Goal: Obtain resource: Download file/media

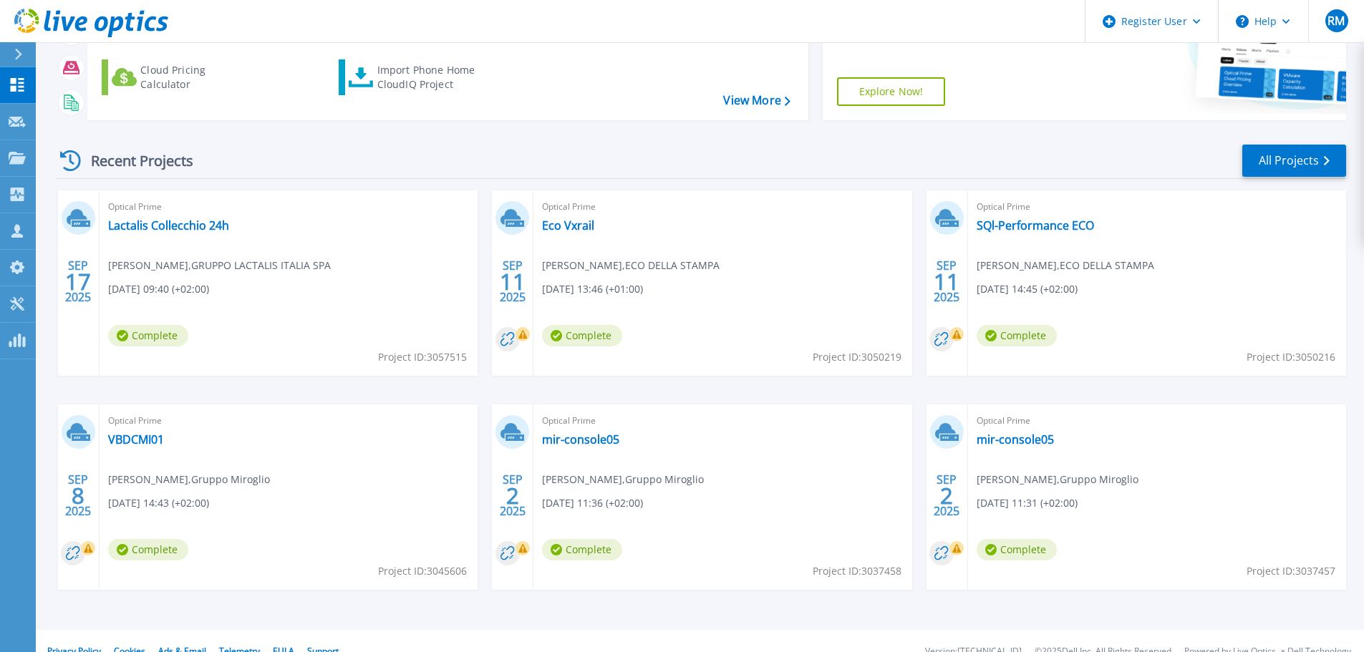
scroll to position [201, 0]
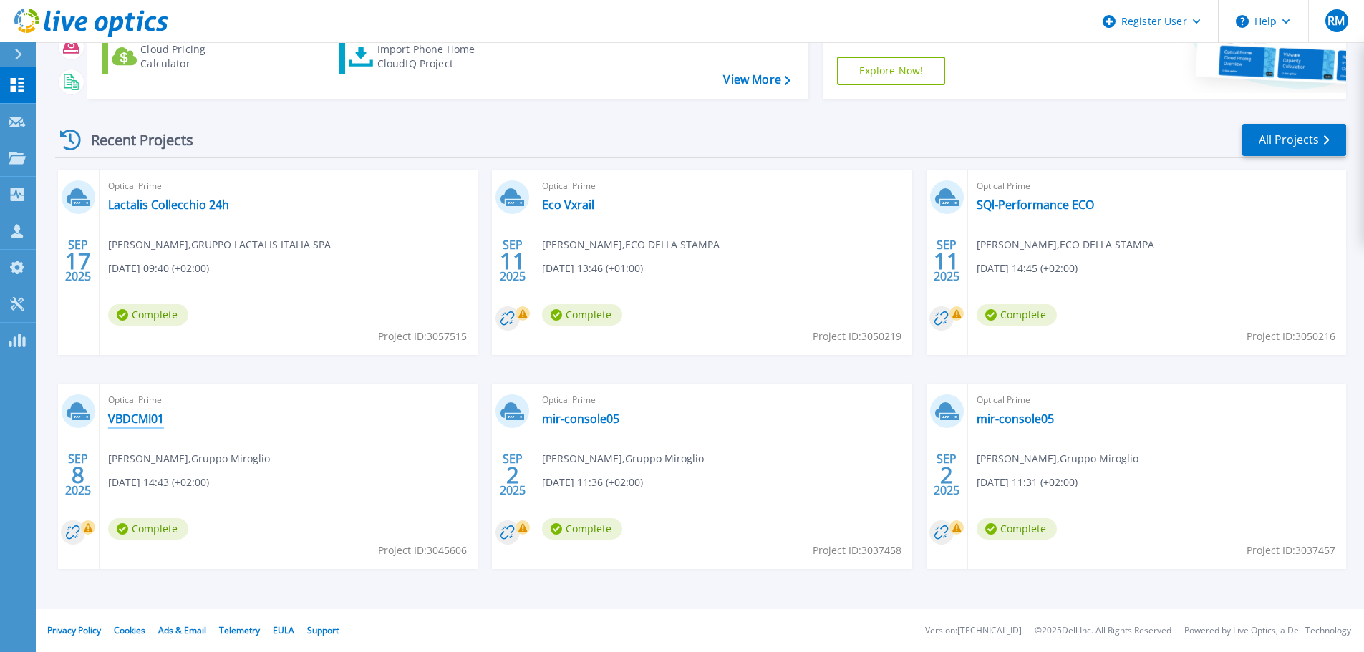
click at [135, 418] on link "VBDCMI01" at bounding box center [136, 419] width 56 height 14
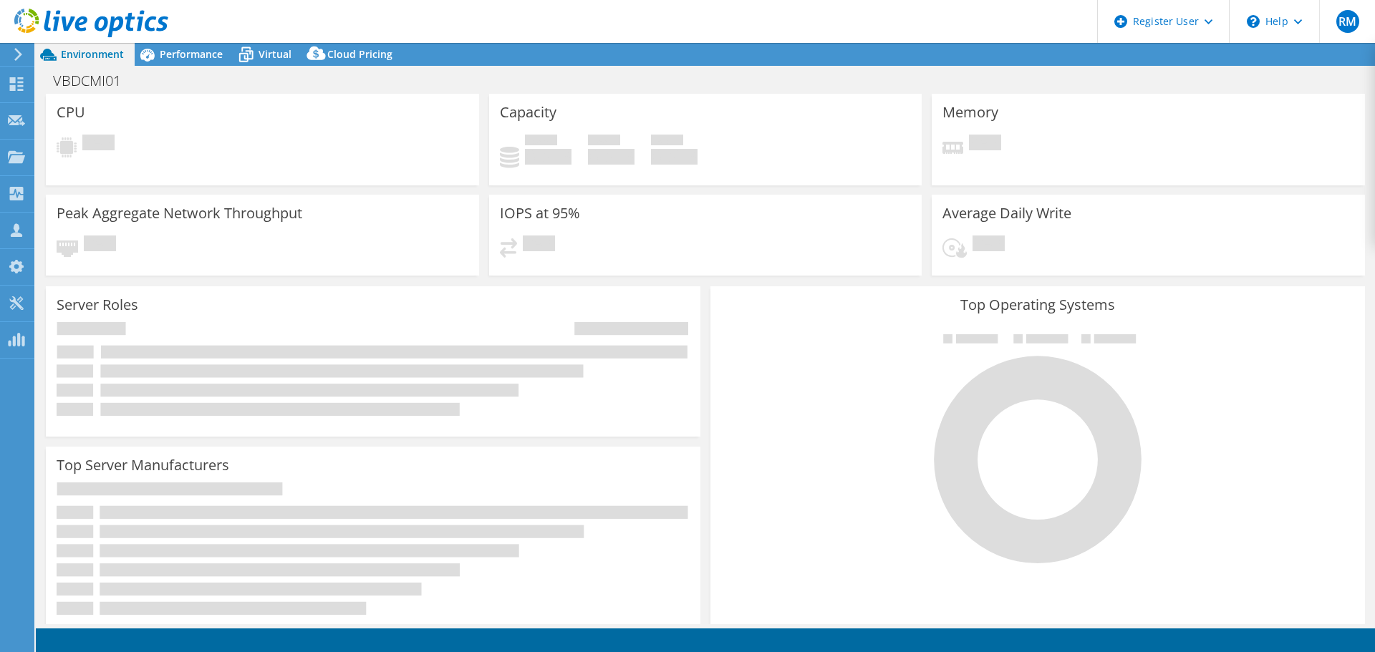
select select "USD"
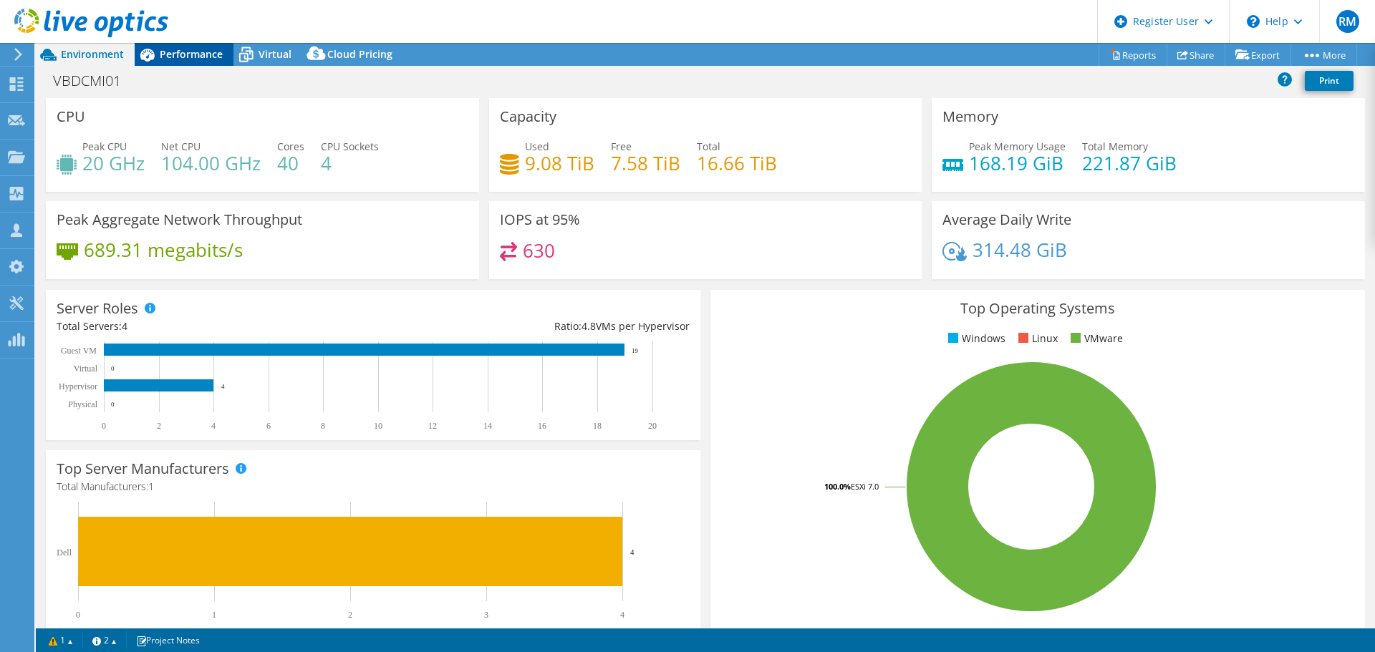
click at [179, 54] on span "Performance" at bounding box center [191, 54] width 63 height 14
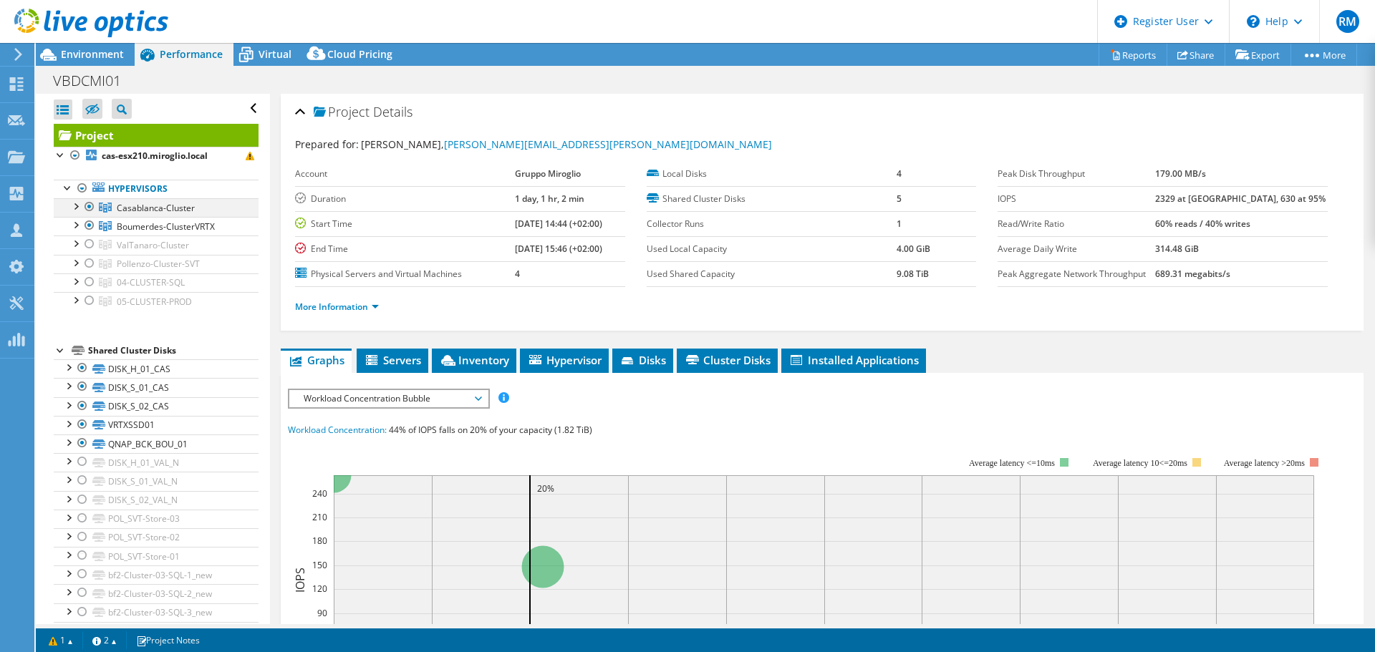
click at [93, 207] on div at bounding box center [89, 206] width 14 height 17
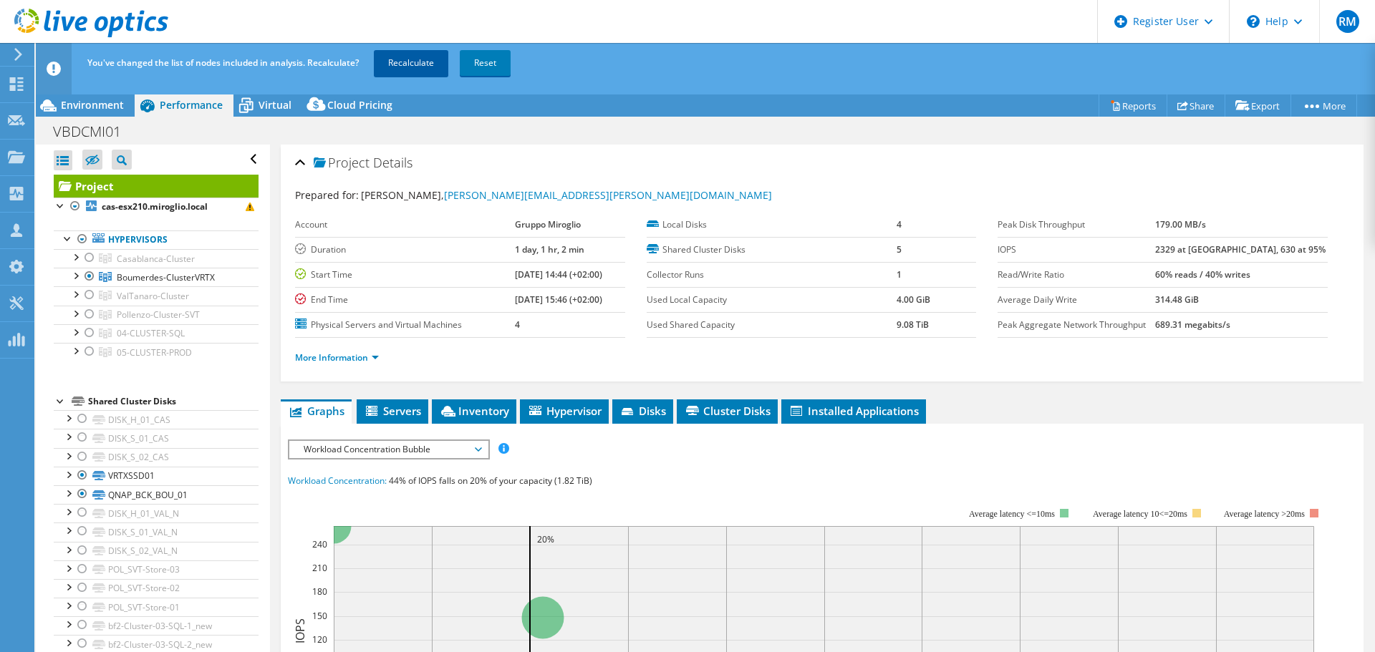
click at [410, 62] on link "Recalculate" at bounding box center [411, 63] width 74 height 26
click at [492, 411] on span "Inventory" at bounding box center [474, 411] width 70 height 14
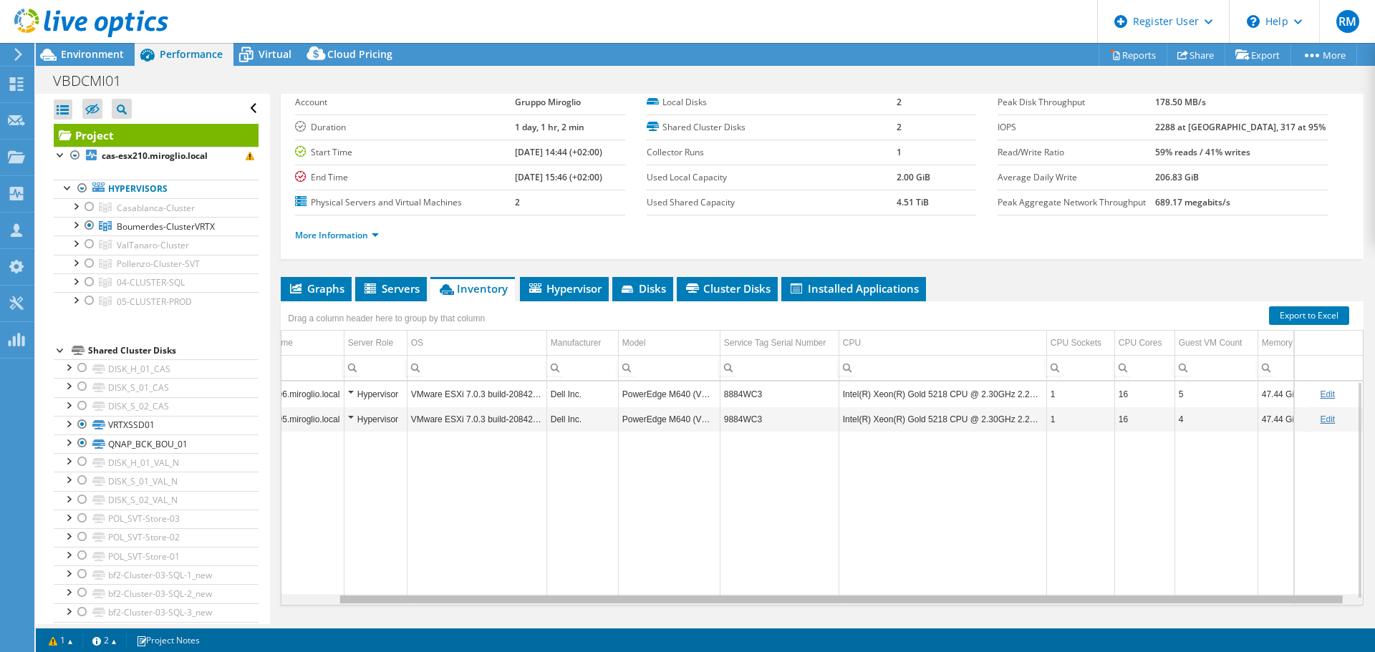
scroll to position [0, 69]
drag, startPoint x: 977, startPoint y: 597, endPoint x: 1151, endPoint y: 604, distance: 174.2
click at [1151, 604] on body "RM Dell User Roberto Mazzocco Roberto.Mazzocco@dell.com Dell My Profile Log Out…" at bounding box center [687, 326] width 1375 height 652
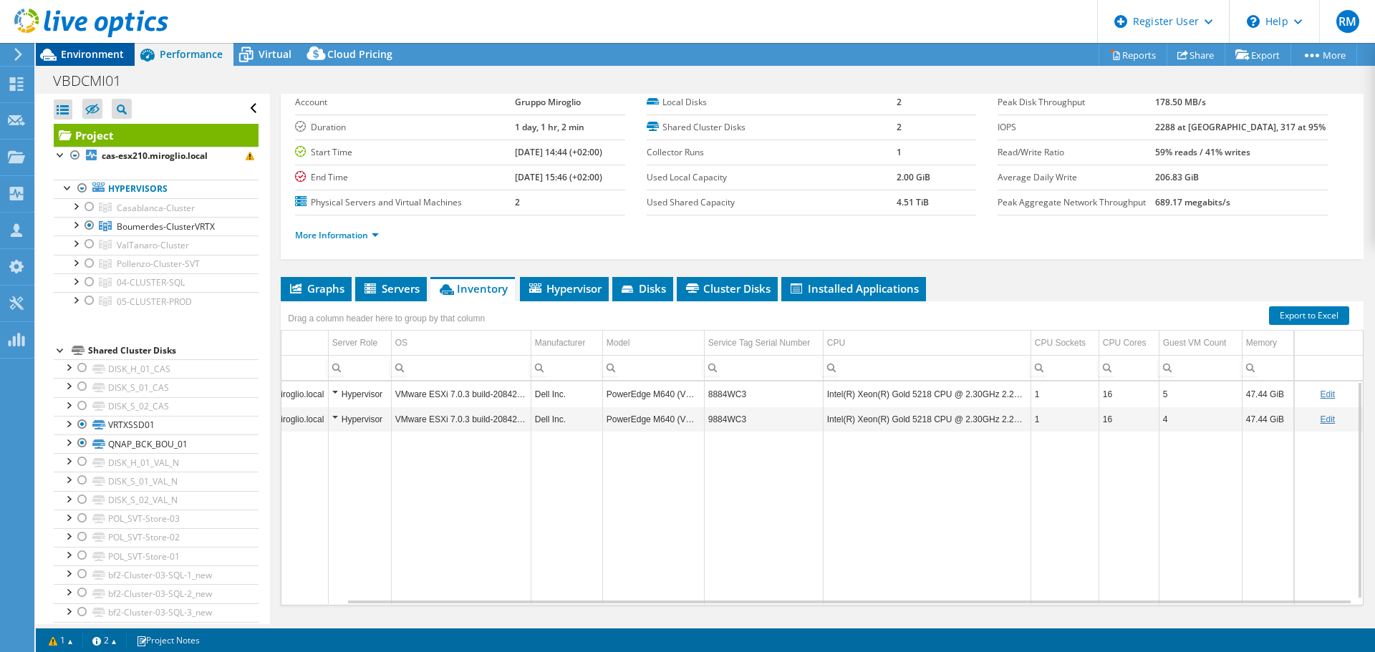
click at [90, 60] on span "Environment" at bounding box center [92, 54] width 63 height 14
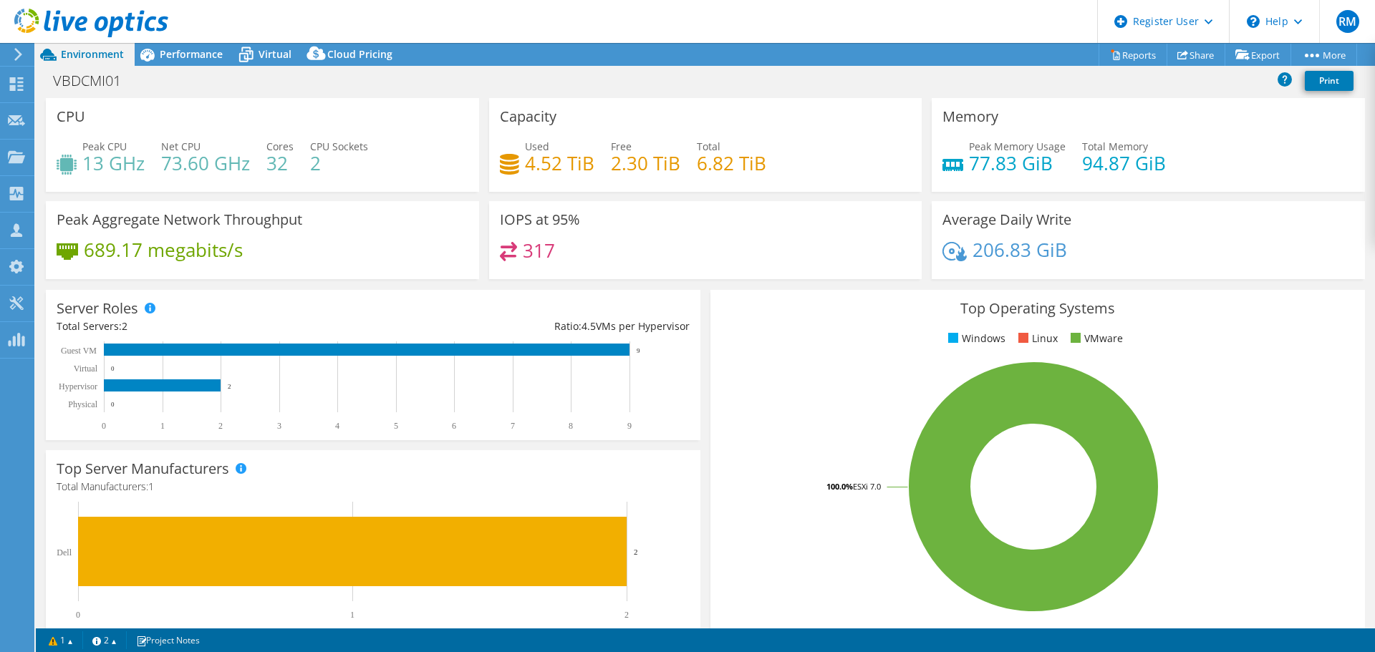
click at [324, 174] on div "Peak CPU 13 GHz Net CPU 73.60 GHz Cores 32 CPU Sockets 2" at bounding box center [263, 162] width 412 height 47
click at [266, 54] on span "Virtual" at bounding box center [275, 54] width 33 height 14
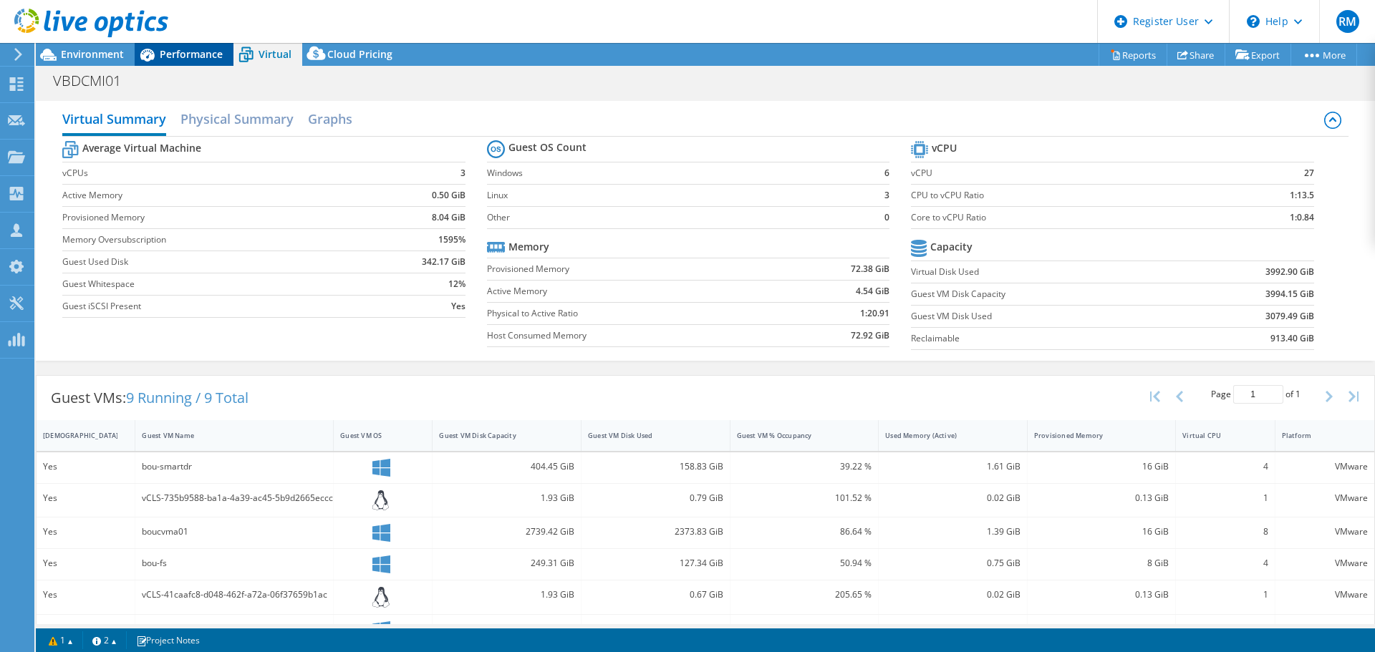
click at [202, 52] on span "Performance" at bounding box center [191, 54] width 63 height 14
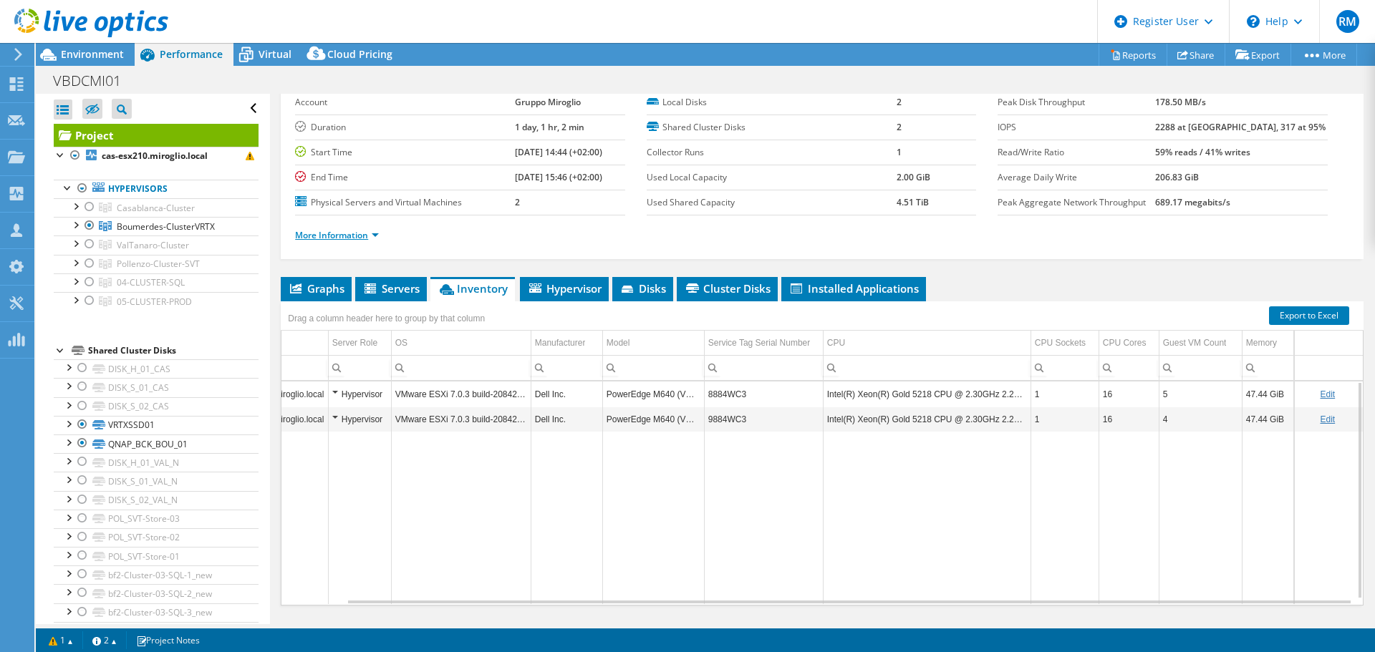
click at [342, 238] on link "More Information" at bounding box center [337, 235] width 84 height 12
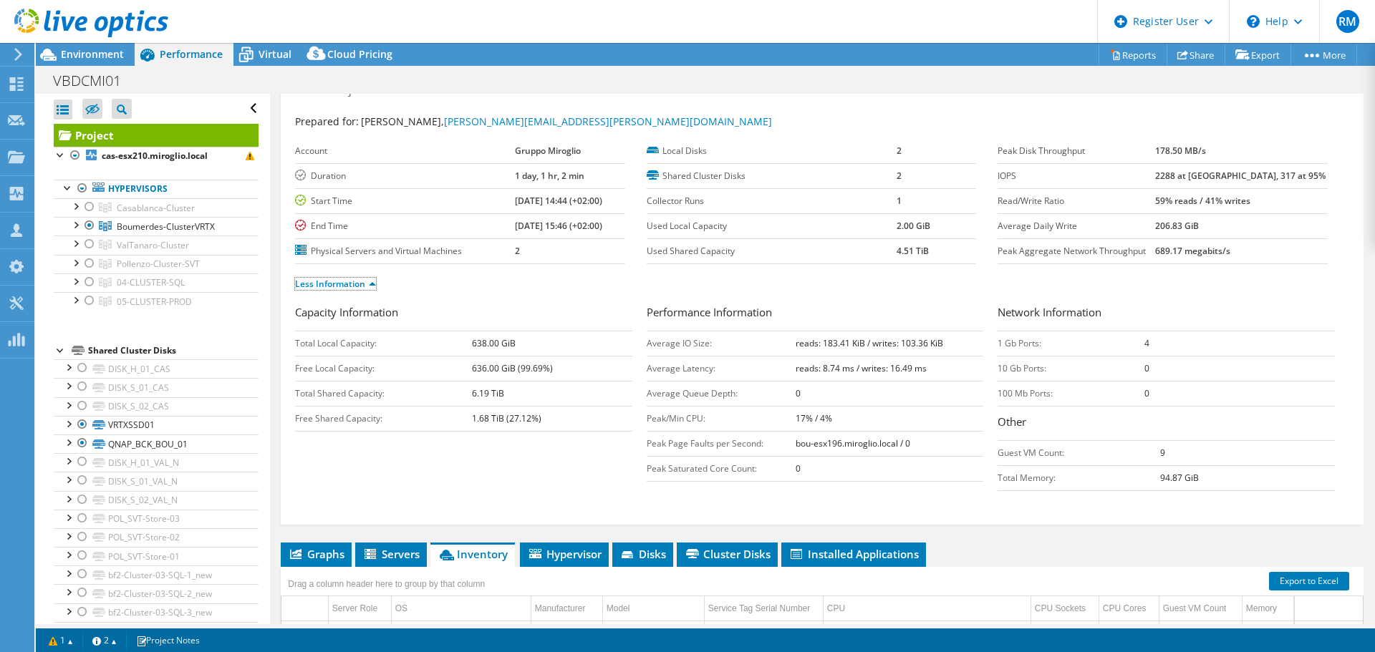
scroll to position [0, 0]
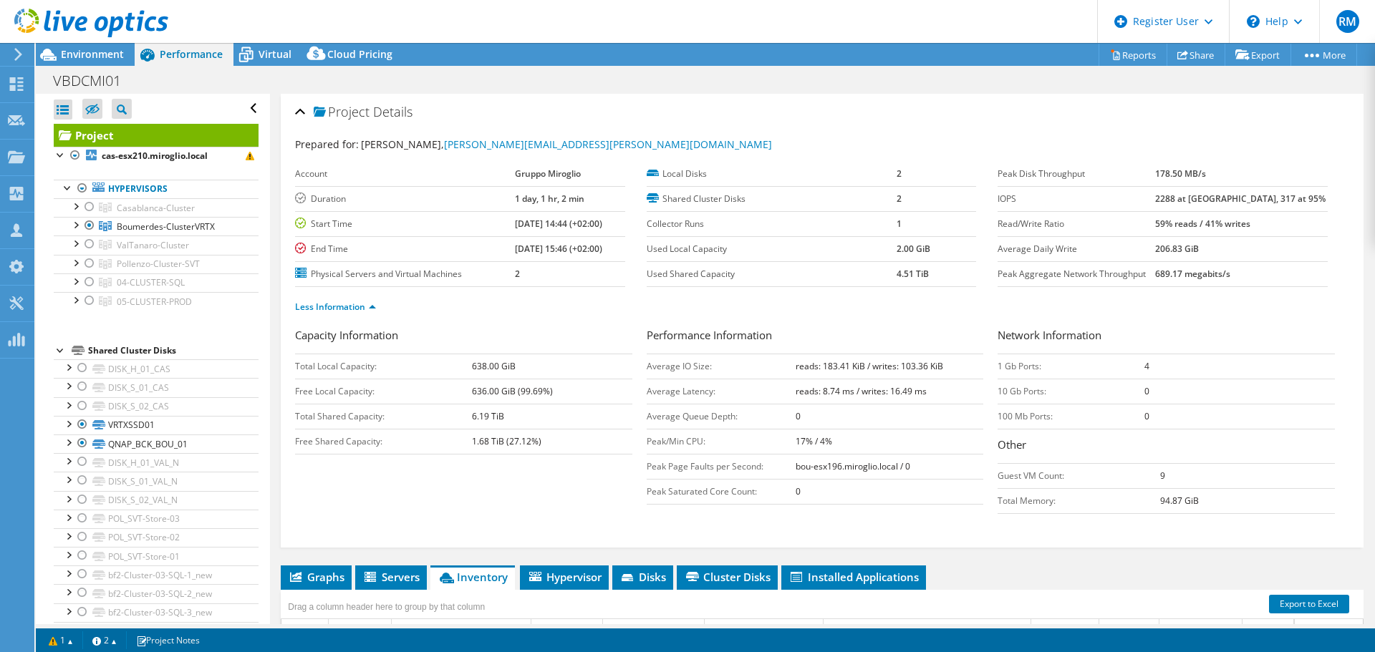
click at [120, 43] on div at bounding box center [84, 24] width 168 height 48
click at [117, 52] on span "Environment" at bounding box center [92, 54] width 63 height 14
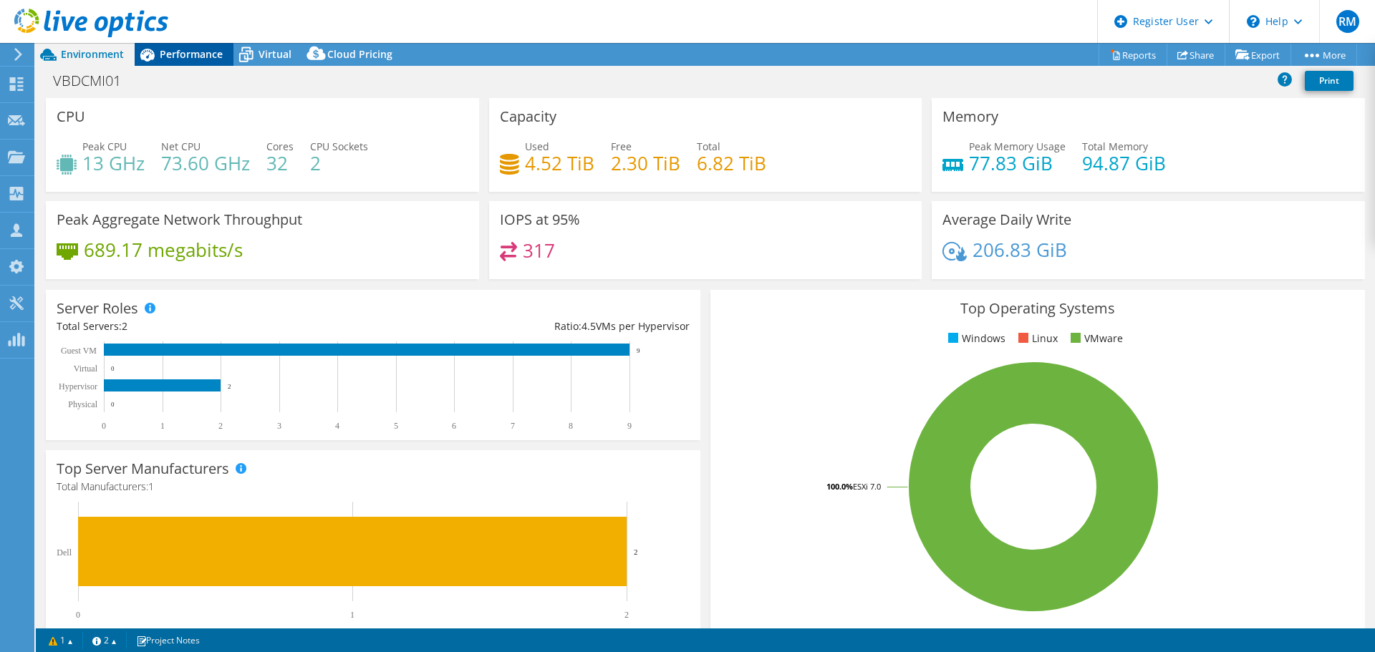
click at [207, 56] on span "Performance" at bounding box center [191, 54] width 63 height 14
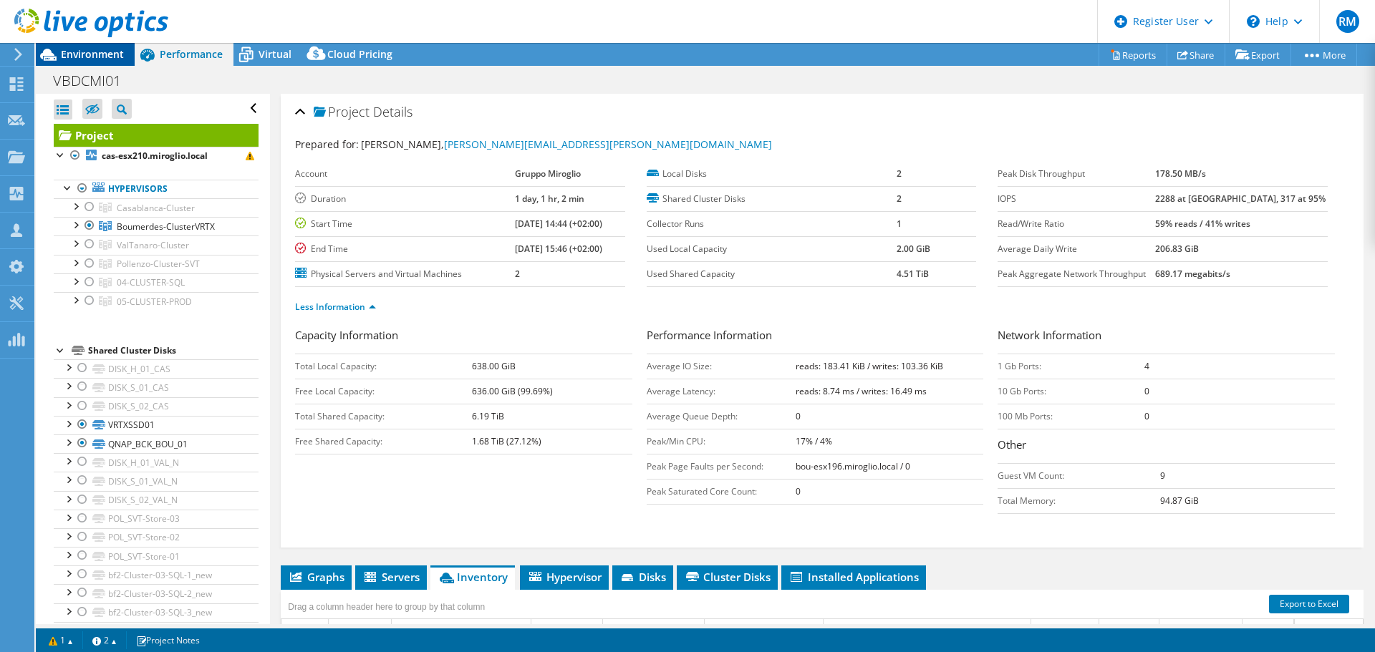
click at [118, 56] on span "Environment" at bounding box center [92, 54] width 63 height 14
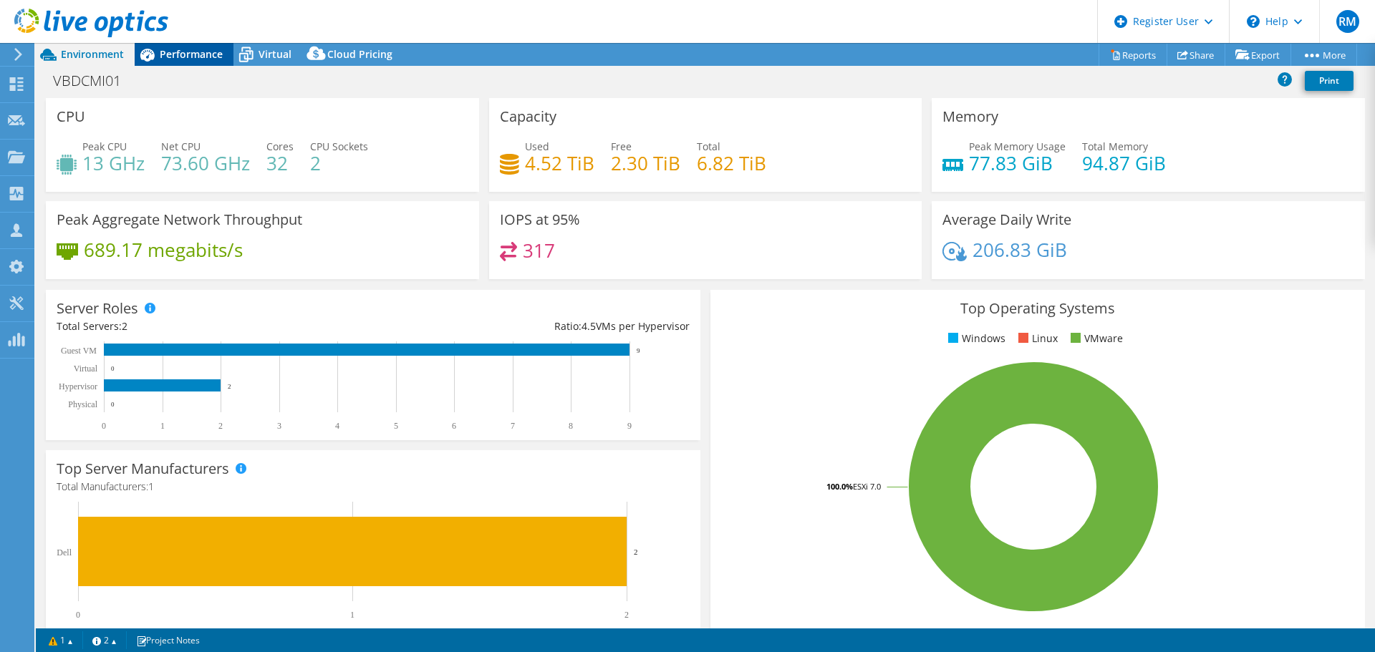
click at [173, 52] on span "Performance" at bounding box center [191, 54] width 63 height 14
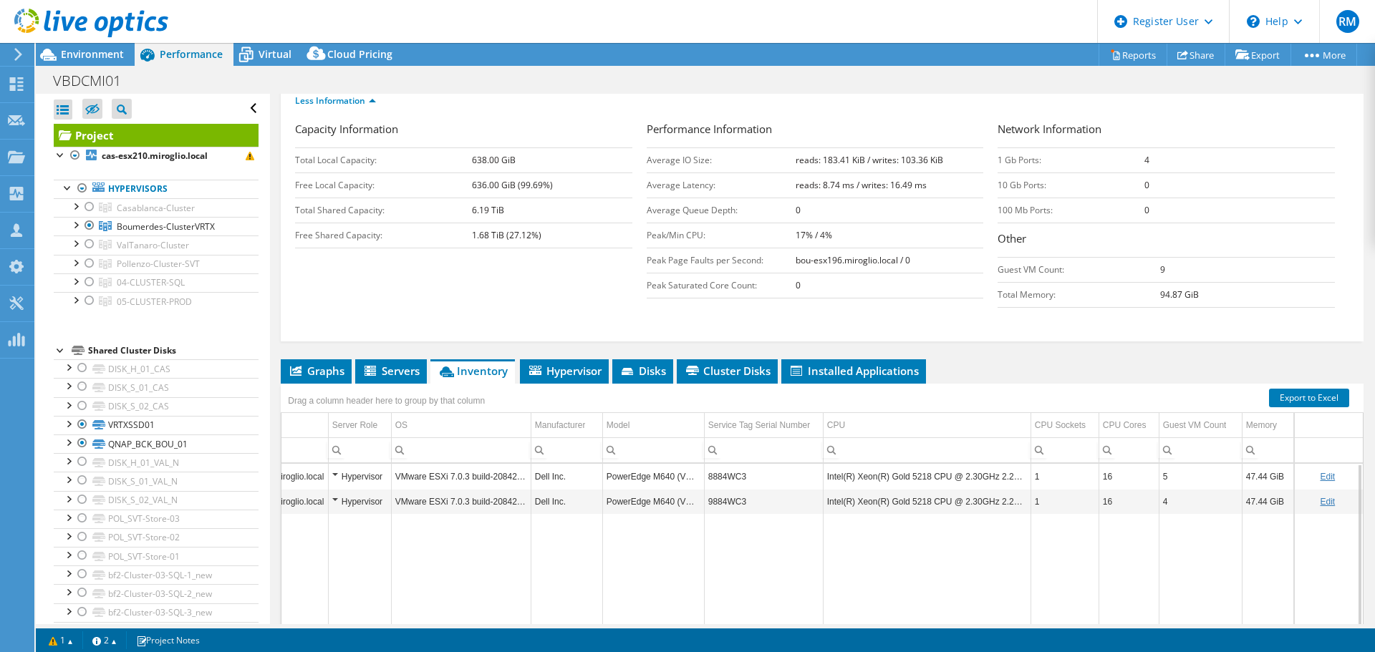
scroll to position [324, 0]
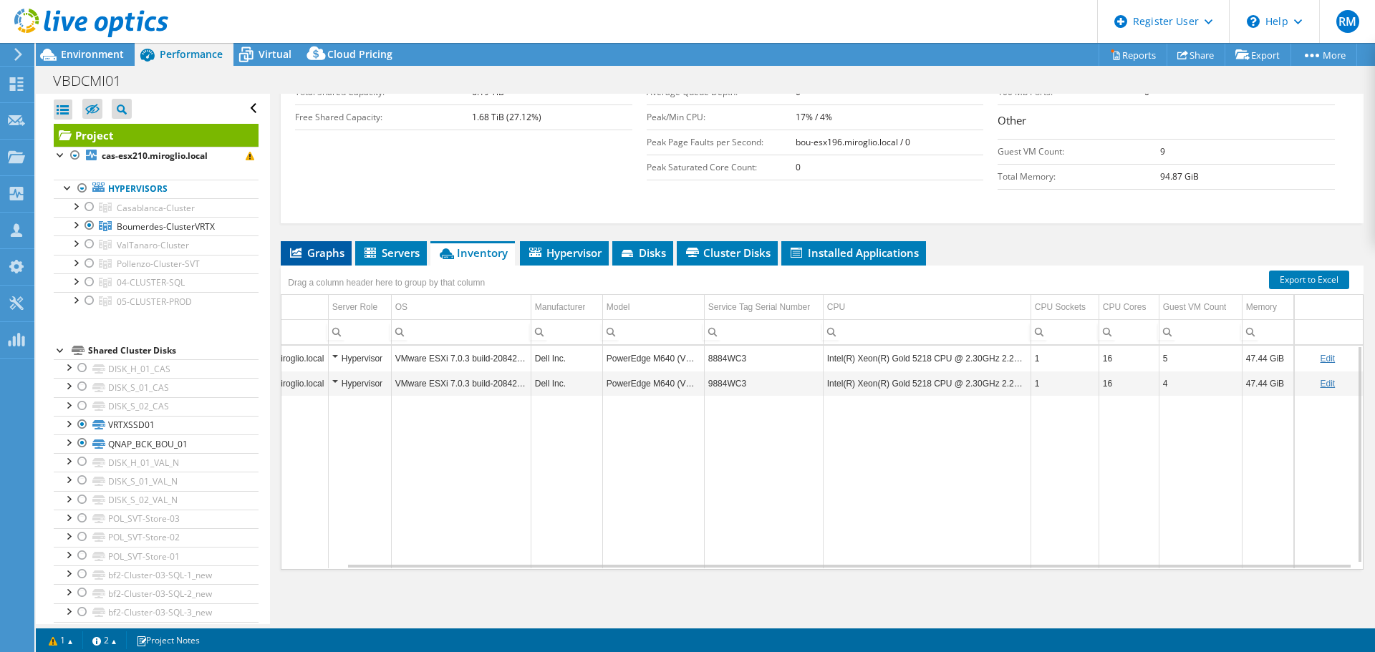
click at [337, 247] on span "Graphs" at bounding box center [316, 253] width 57 height 14
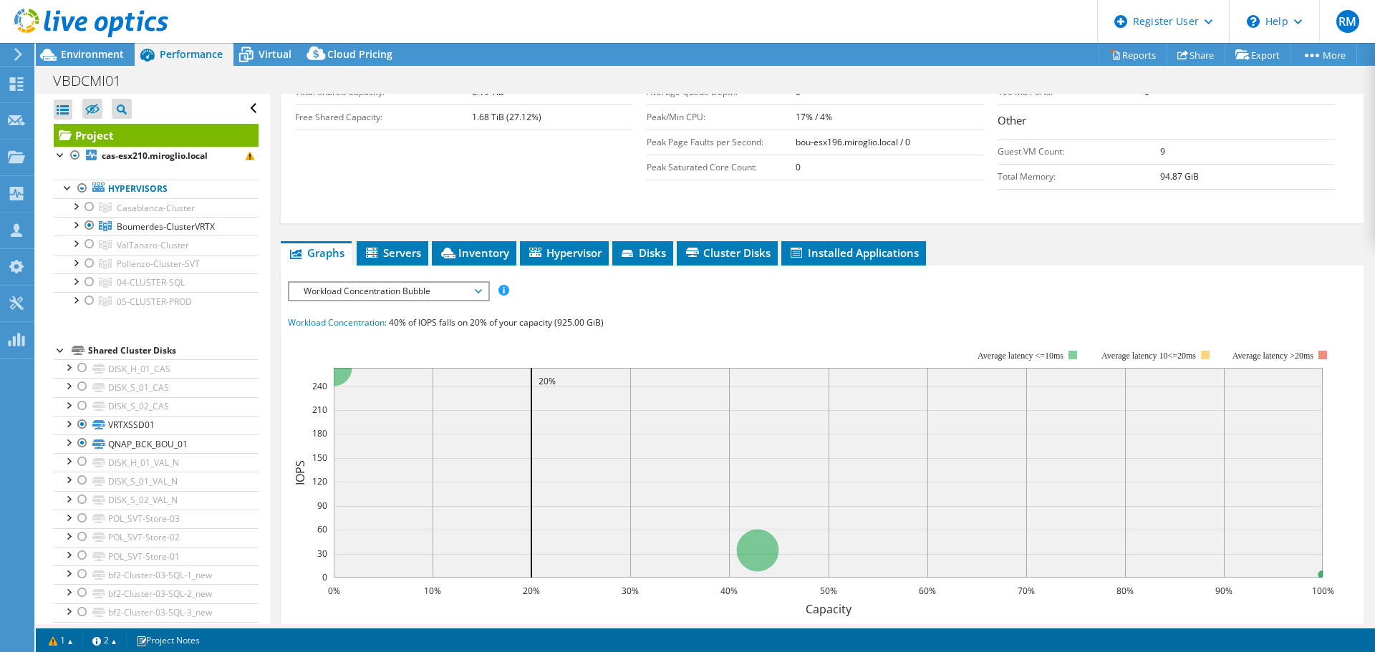
scroll to position [468, 0]
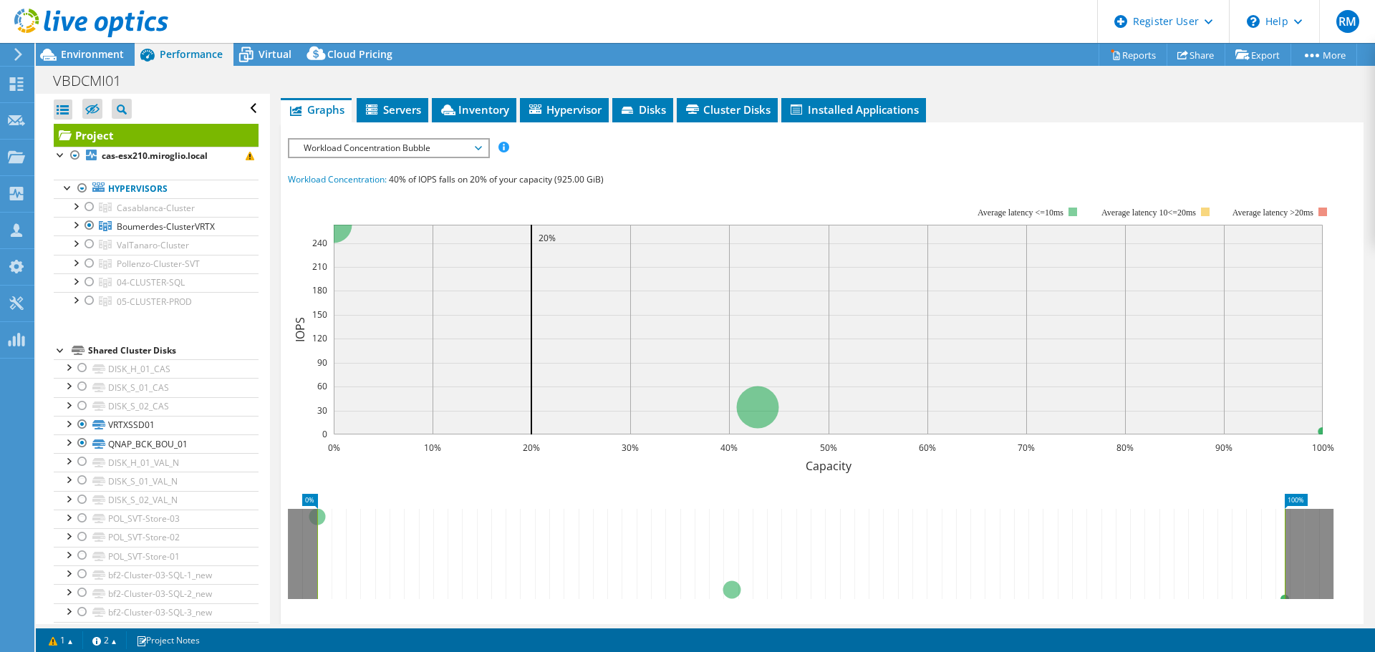
click at [449, 144] on span "Workload Concentration Bubble" at bounding box center [388, 148] width 184 height 17
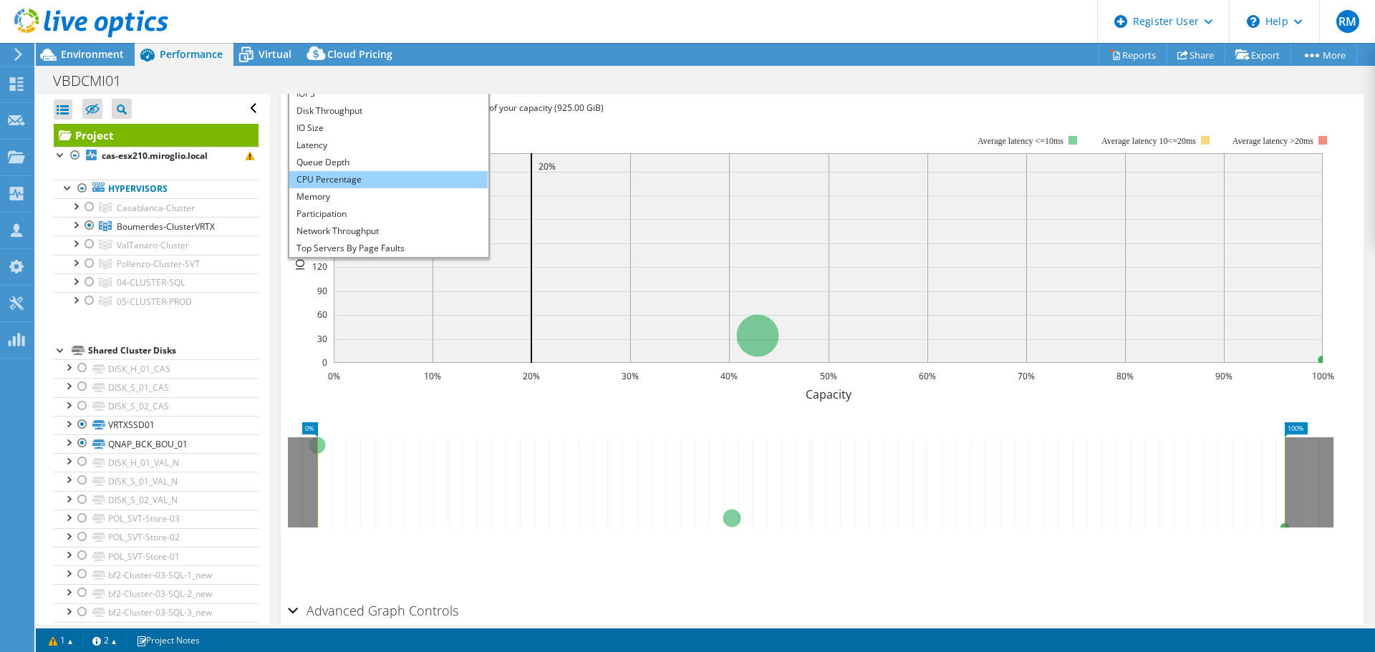
scroll to position [52, 0]
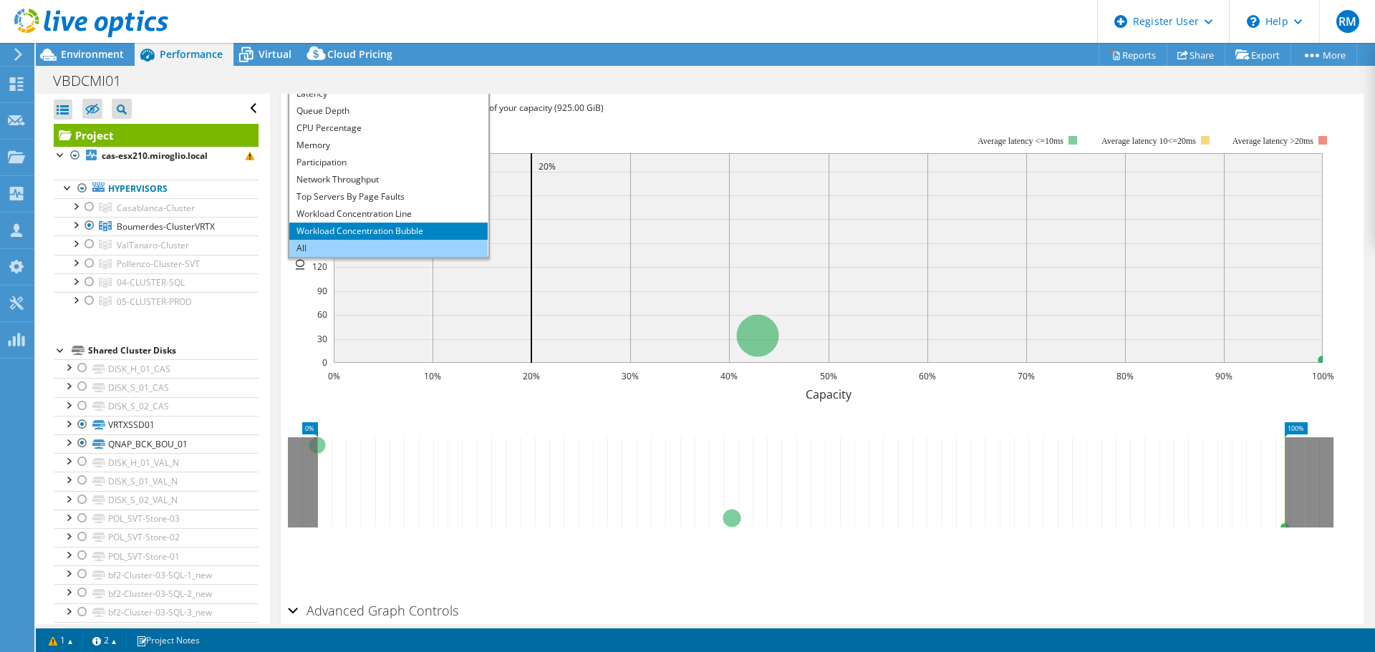
click at [394, 246] on li "All" at bounding box center [388, 248] width 198 height 17
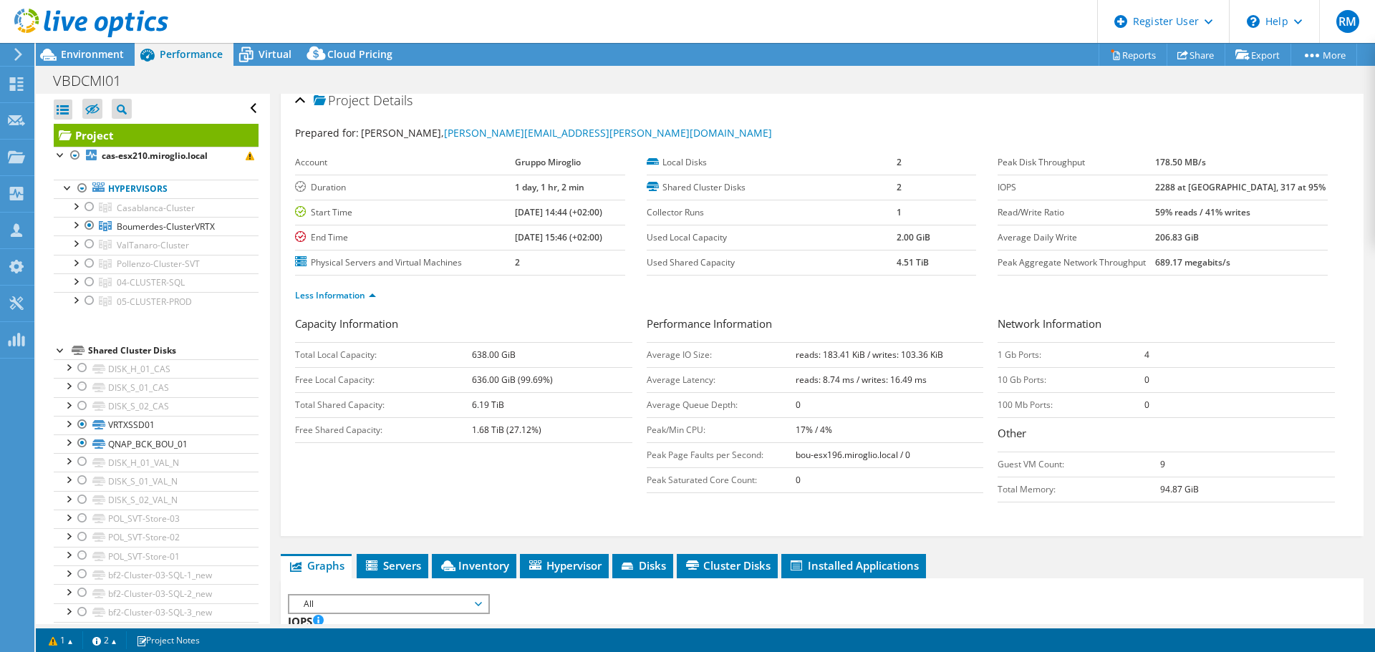
scroll to position [0, 0]
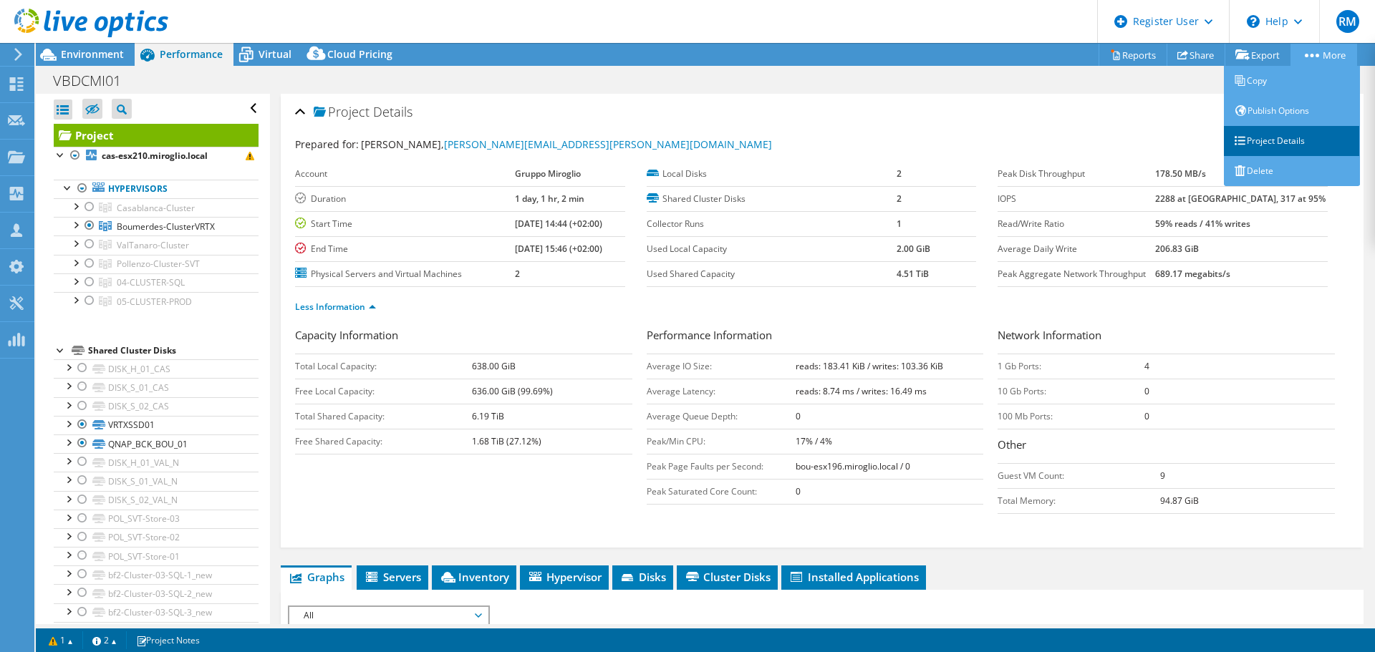
click at [1258, 138] on link "Project Details" at bounding box center [1292, 141] width 136 height 30
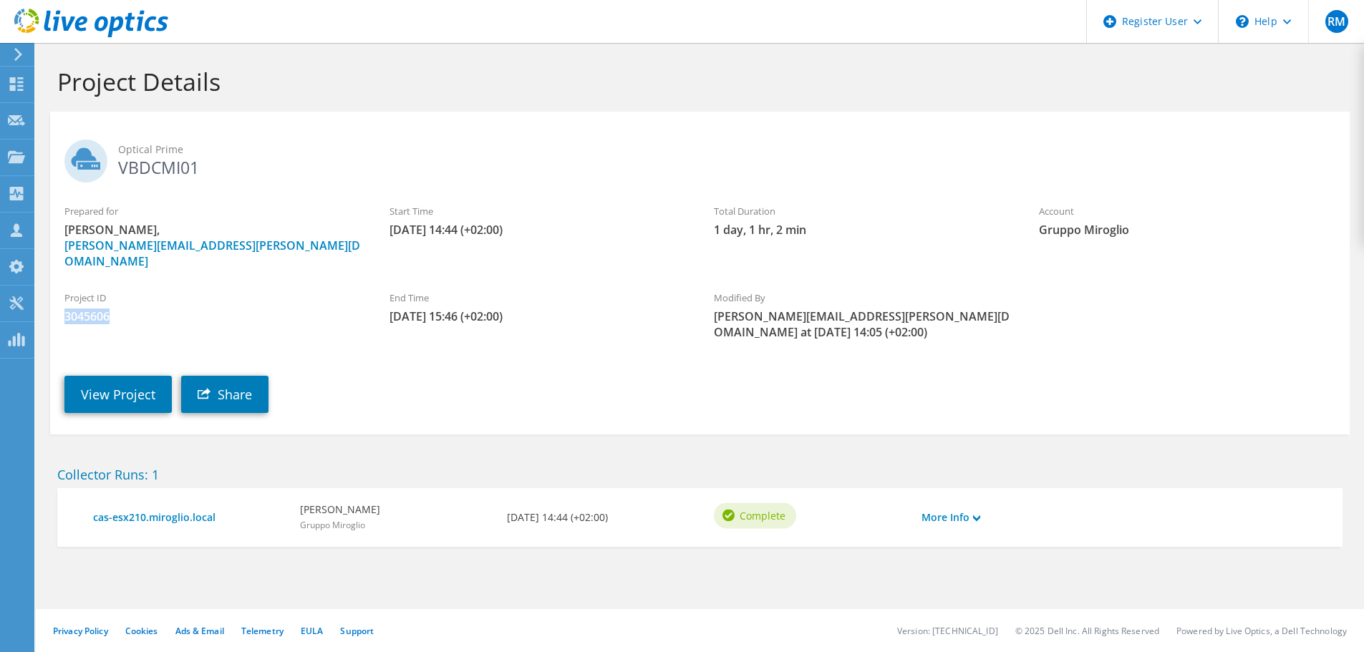
drag, startPoint x: 66, startPoint y: 299, endPoint x: 120, endPoint y: 301, distance: 53.7
click at [120, 309] on span "3045606" at bounding box center [212, 317] width 296 height 16
copy span "3045606"
click at [17, 84] on icon at bounding box center [16, 84] width 17 height 14
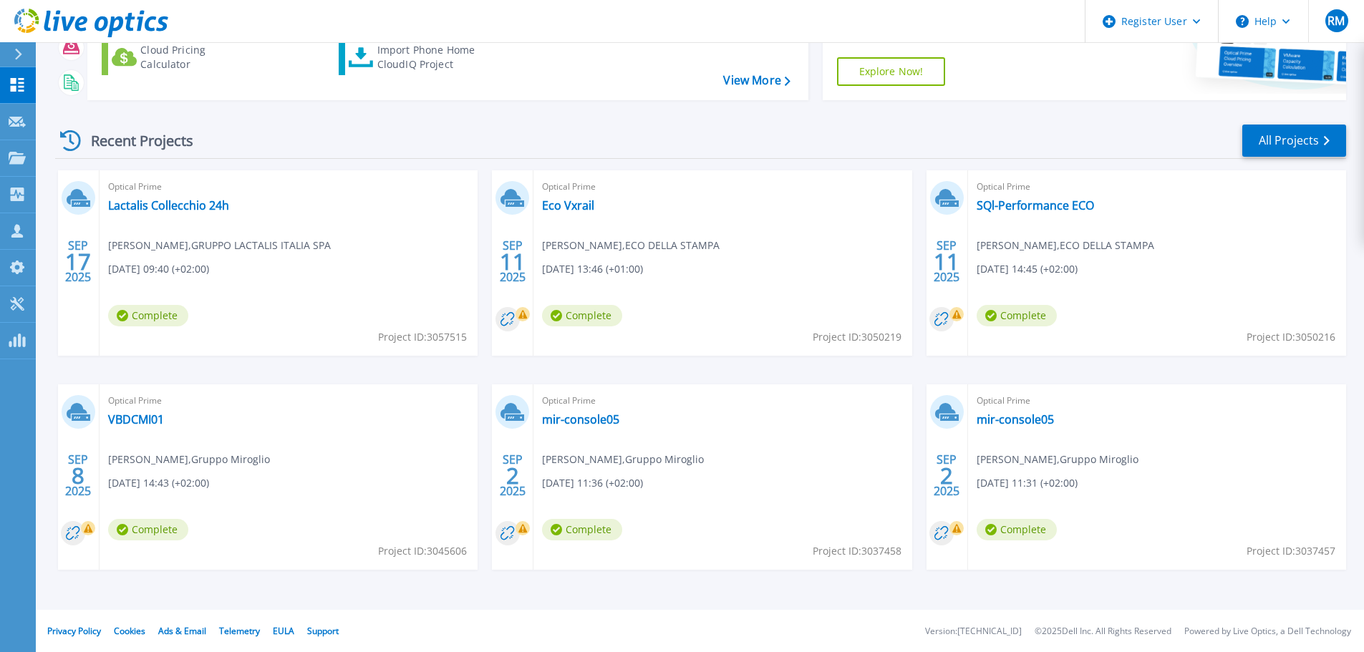
scroll to position [201, 0]
click at [133, 419] on link "VBDCMI01" at bounding box center [136, 419] width 56 height 14
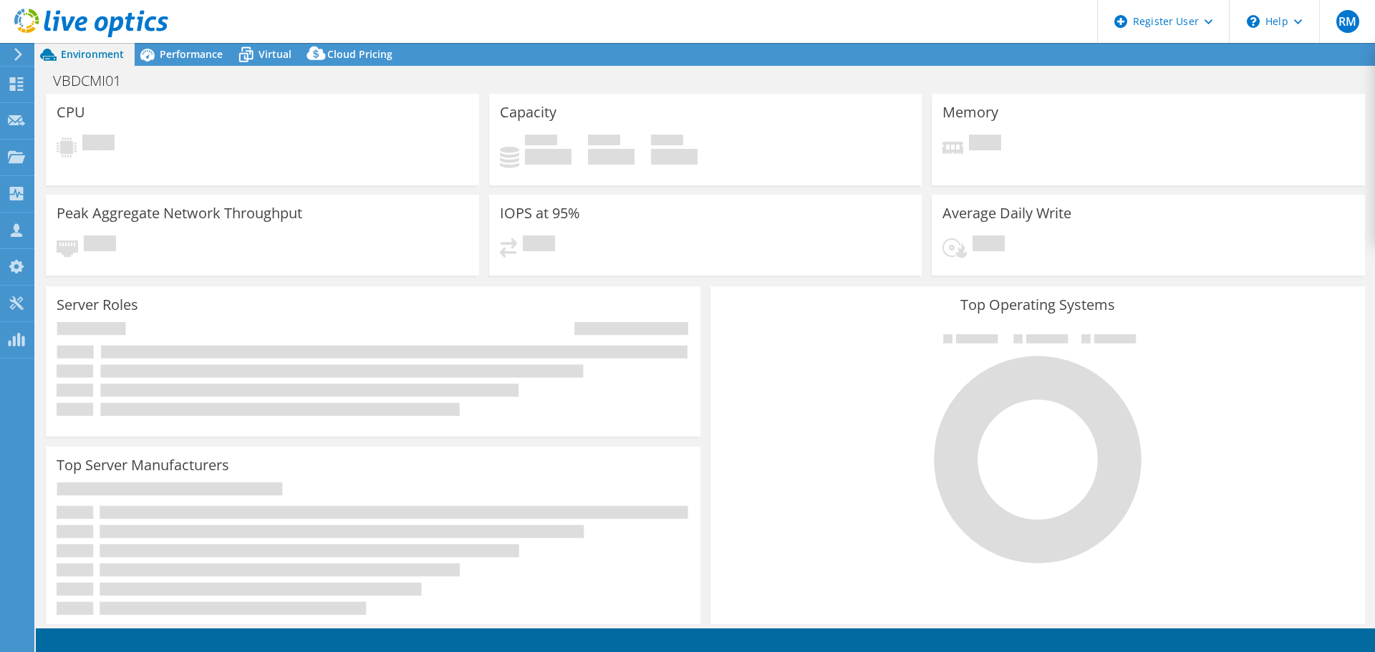
select select "USD"
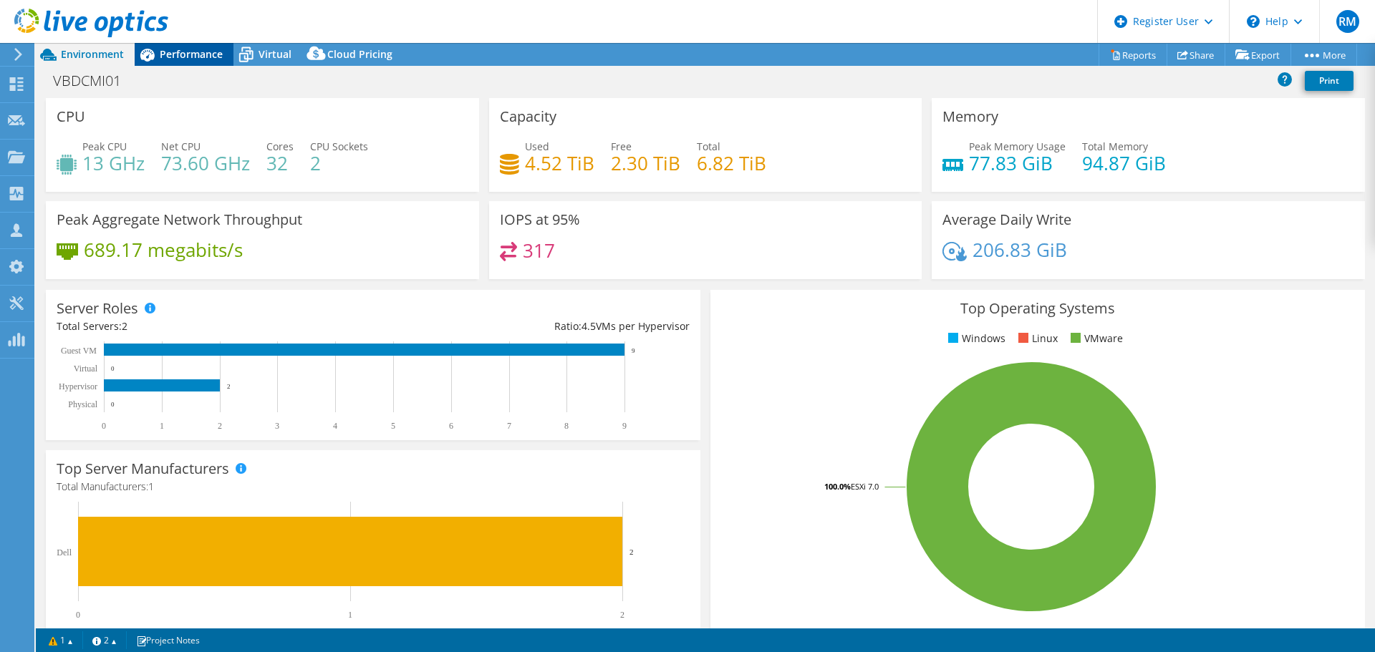
click at [185, 51] on span "Performance" at bounding box center [191, 54] width 63 height 14
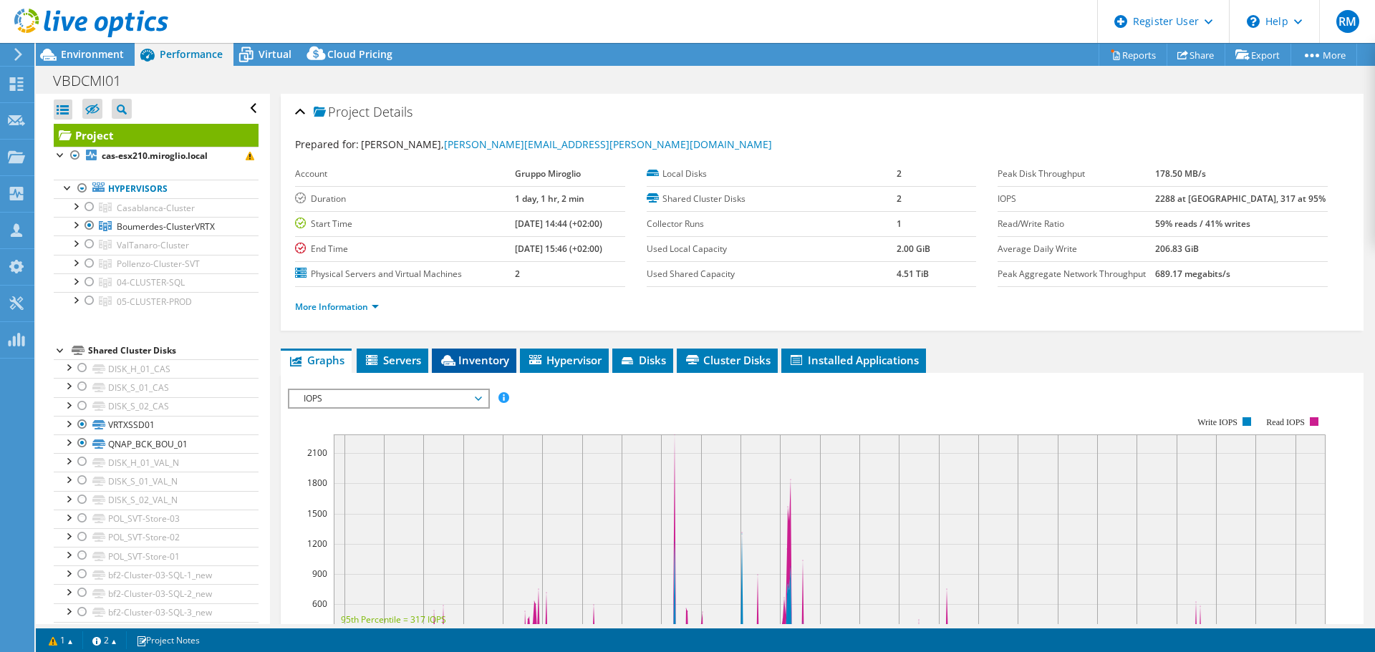
click at [451, 353] on span "Inventory" at bounding box center [474, 360] width 70 height 14
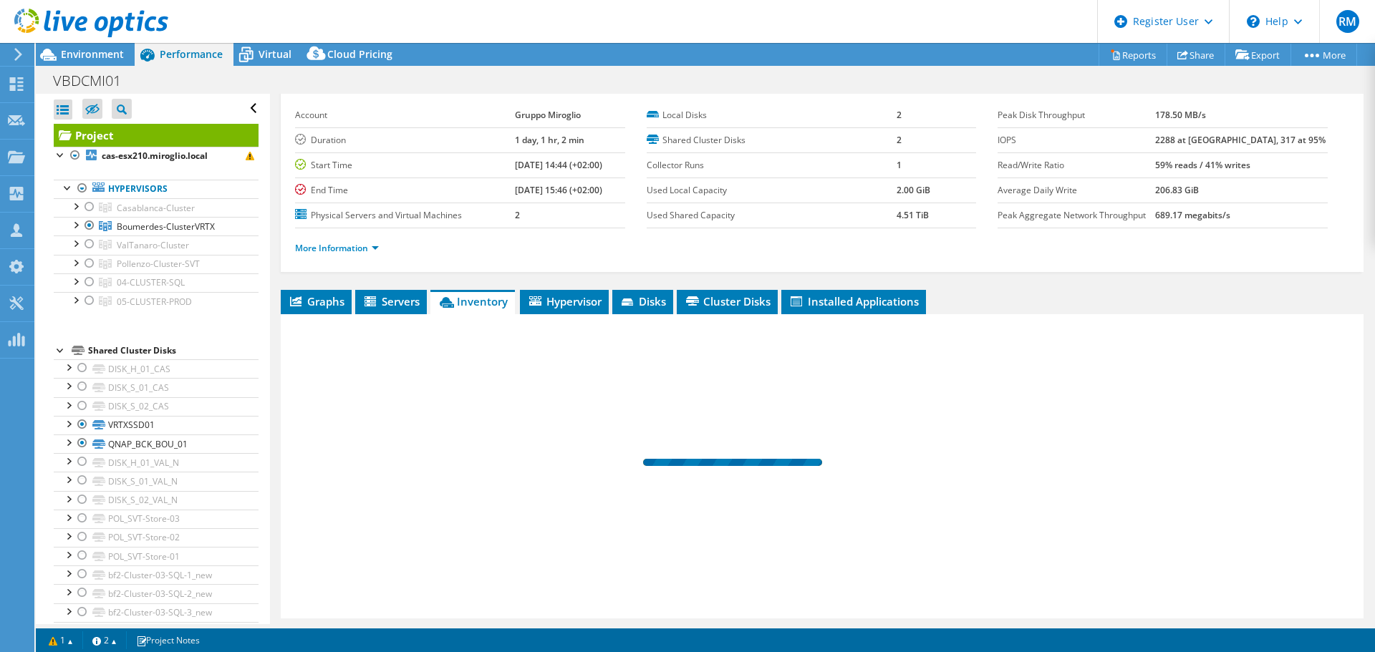
scroll to position [107, 0]
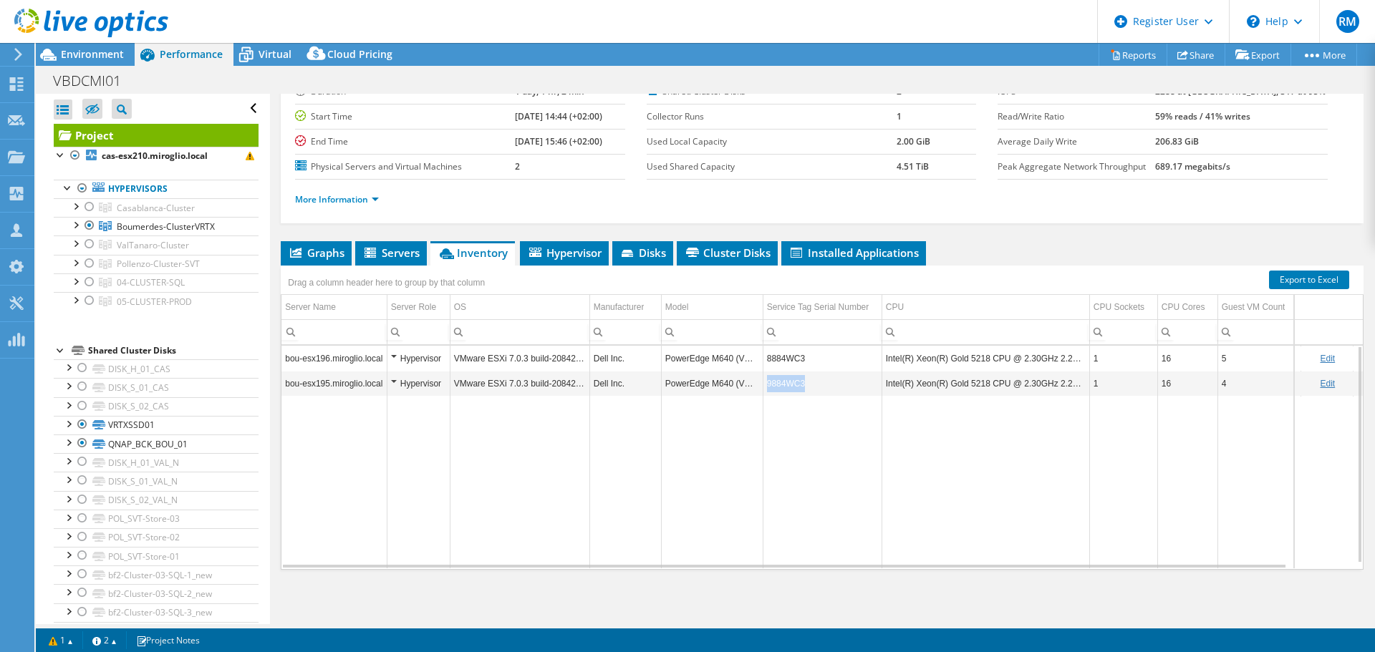
drag, startPoint x: 766, startPoint y: 382, endPoint x: 814, endPoint y: 380, distance: 48.0
click at [814, 380] on td "9884WC3" at bounding box center [822, 383] width 119 height 25
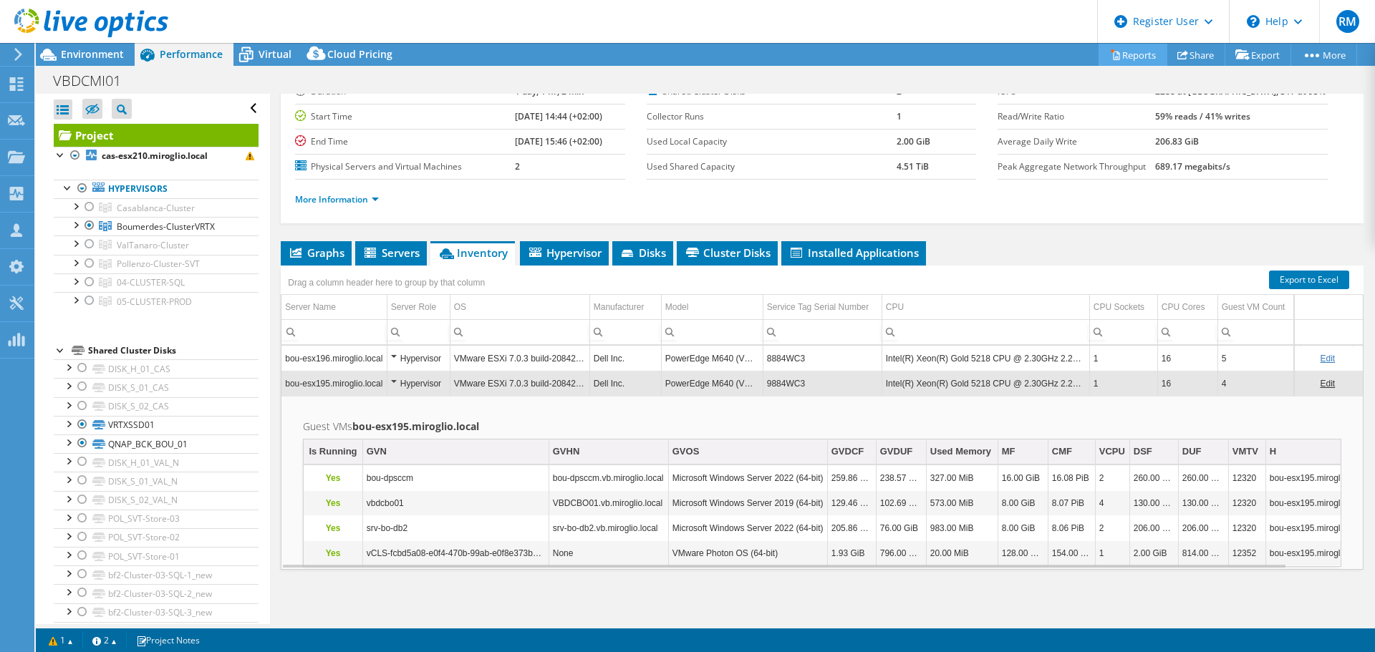
click at [1129, 52] on link "Reports" at bounding box center [1133, 55] width 69 height 22
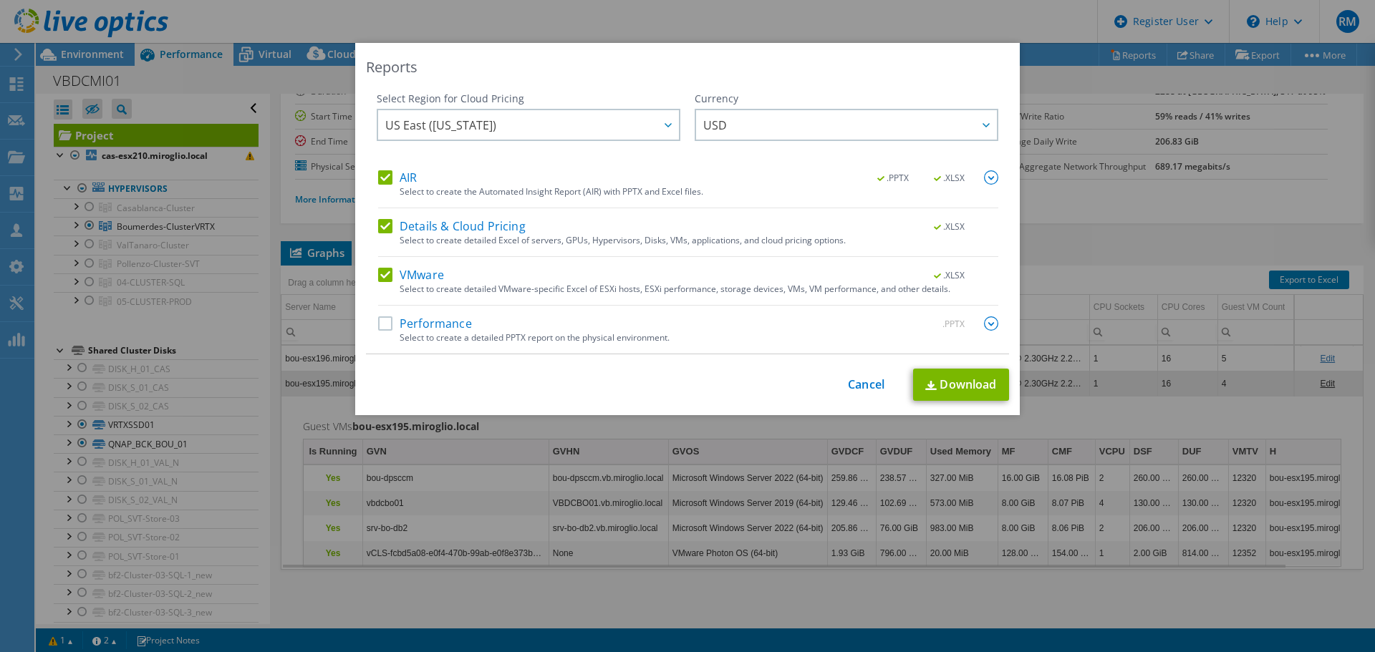
click at [378, 324] on label "Performance" at bounding box center [425, 324] width 94 height 14
click at [0, 0] on input "Performance" at bounding box center [0, 0] width 0 height 0
click at [508, 125] on span "US East ([US_STATE])" at bounding box center [532, 124] width 294 height 29
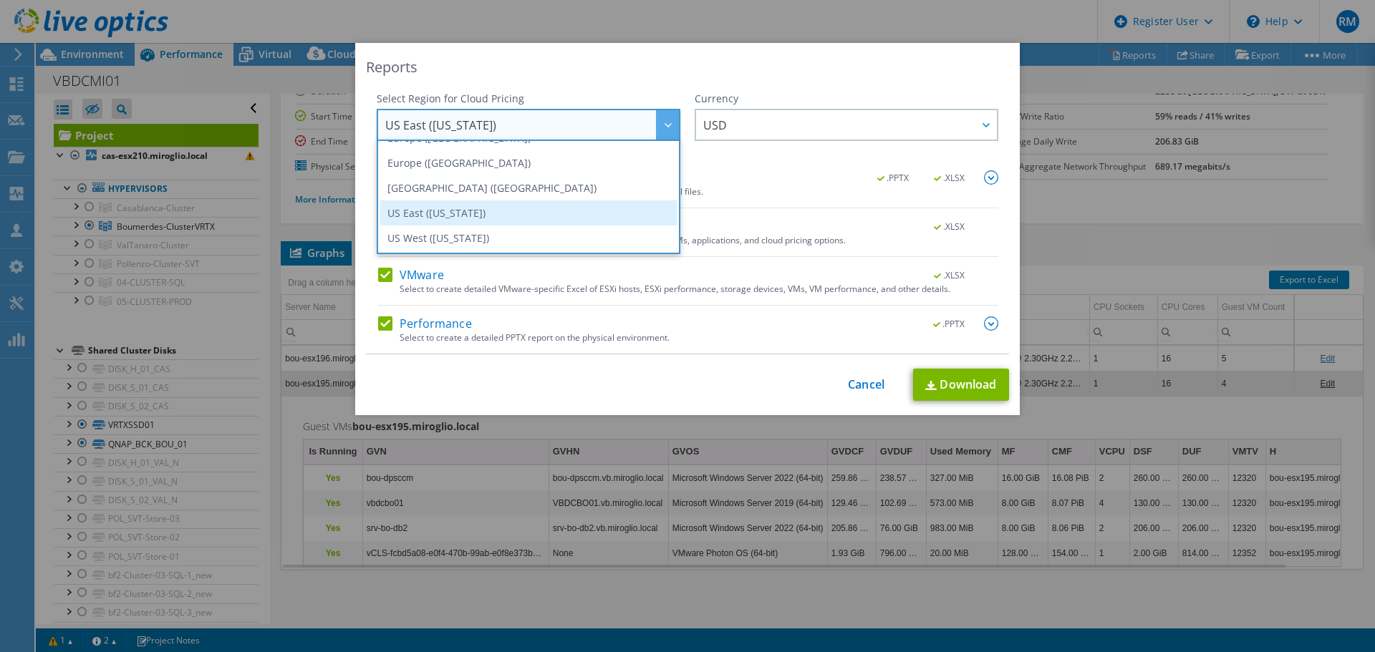
scroll to position [122, 0]
click at [469, 209] on li "Europe ([GEOGRAPHIC_DATA])" at bounding box center [528, 209] width 296 height 25
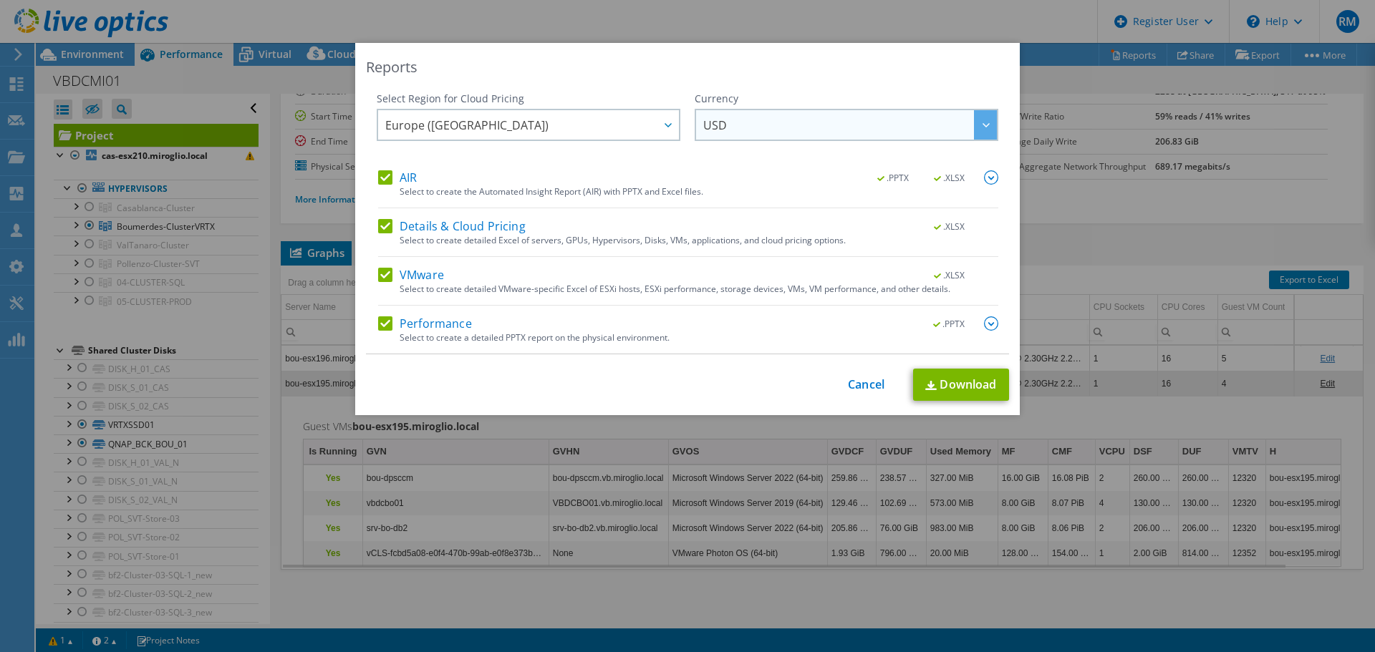
click at [804, 117] on span "USD" at bounding box center [850, 124] width 294 height 29
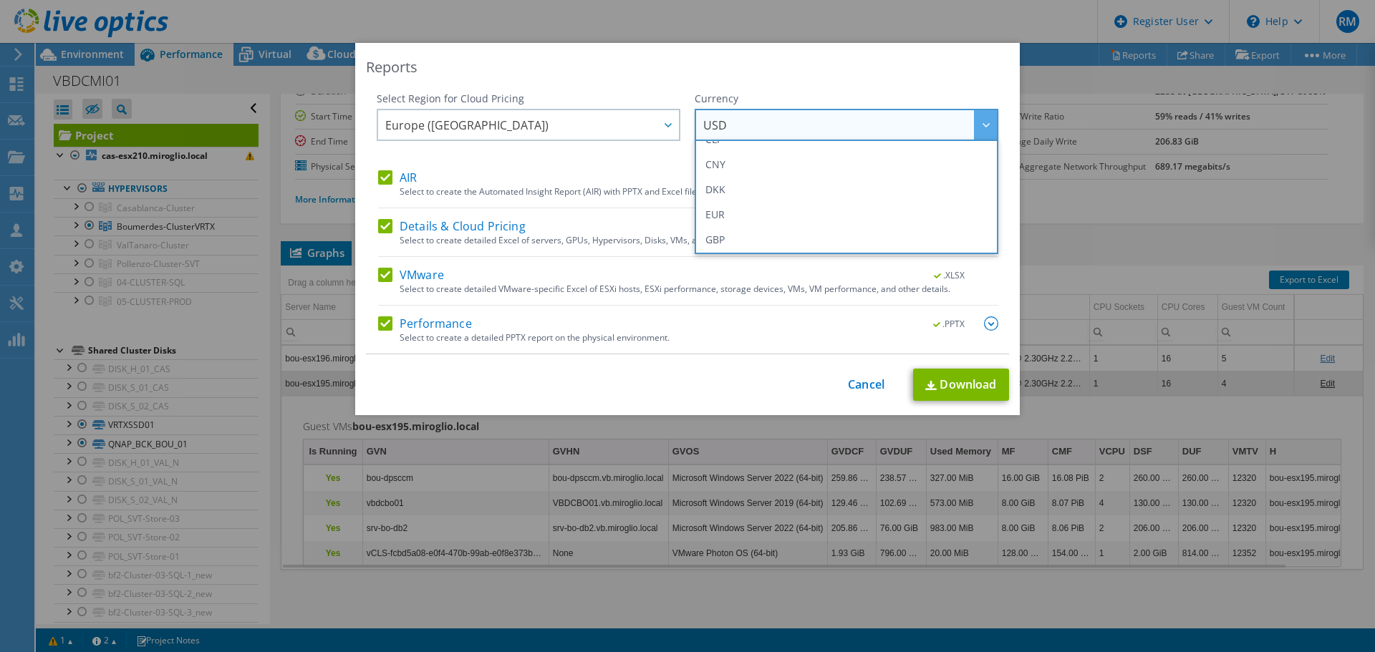
scroll to position [143, 0]
click at [794, 204] on li "EUR" at bounding box center [846, 213] width 296 height 25
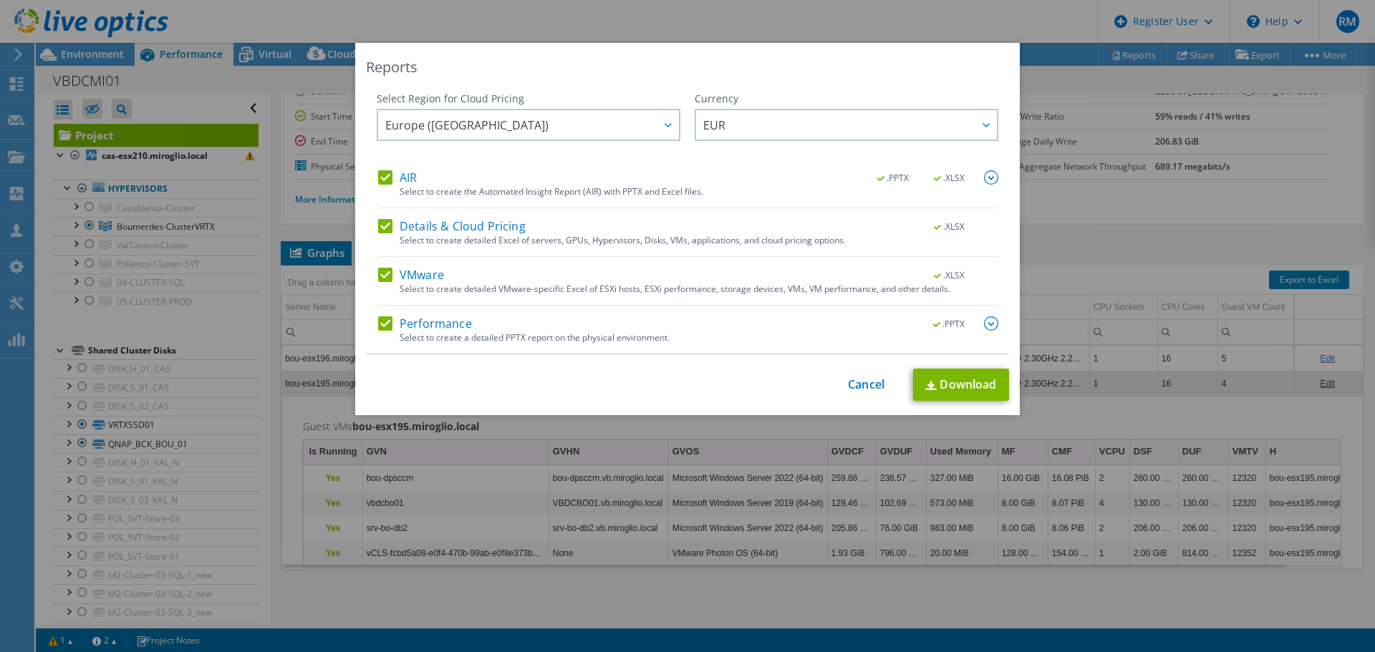
click at [984, 324] on img at bounding box center [991, 324] width 14 height 14
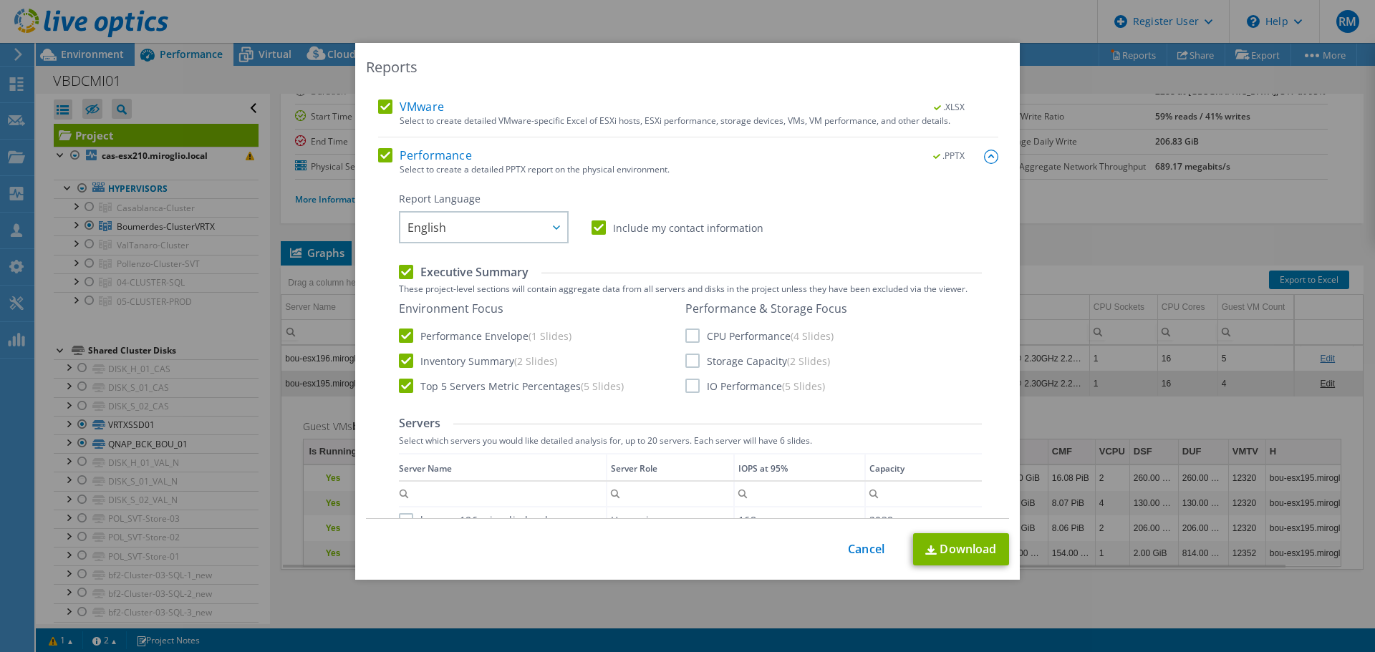
scroll to position [215, 0]
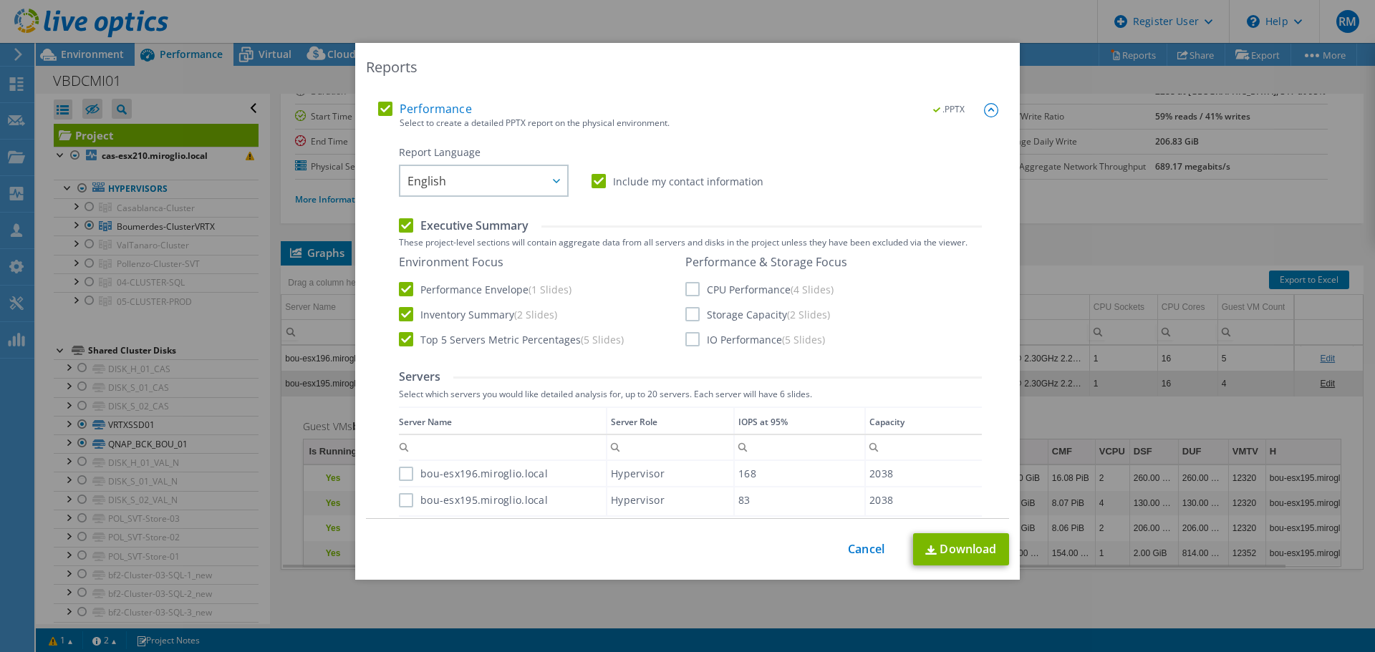
click at [685, 287] on label "CPU Performance (4 Slides)" at bounding box center [759, 289] width 148 height 14
click at [0, 0] on input "CPU Performance (4 Slides)" at bounding box center [0, 0] width 0 height 0
click at [687, 312] on label "Storage Capacity (2 Slides)" at bounding box center [757, 314] width 145 height 14
click at [0, 0] on input "Storage Capacity (2 Slides)" at bounding box center [0, 0] width 0 height 0
click at [690, 338] on label "IO Performance (5 Slides)" at bounding box center [755, 339] width 140 height 14
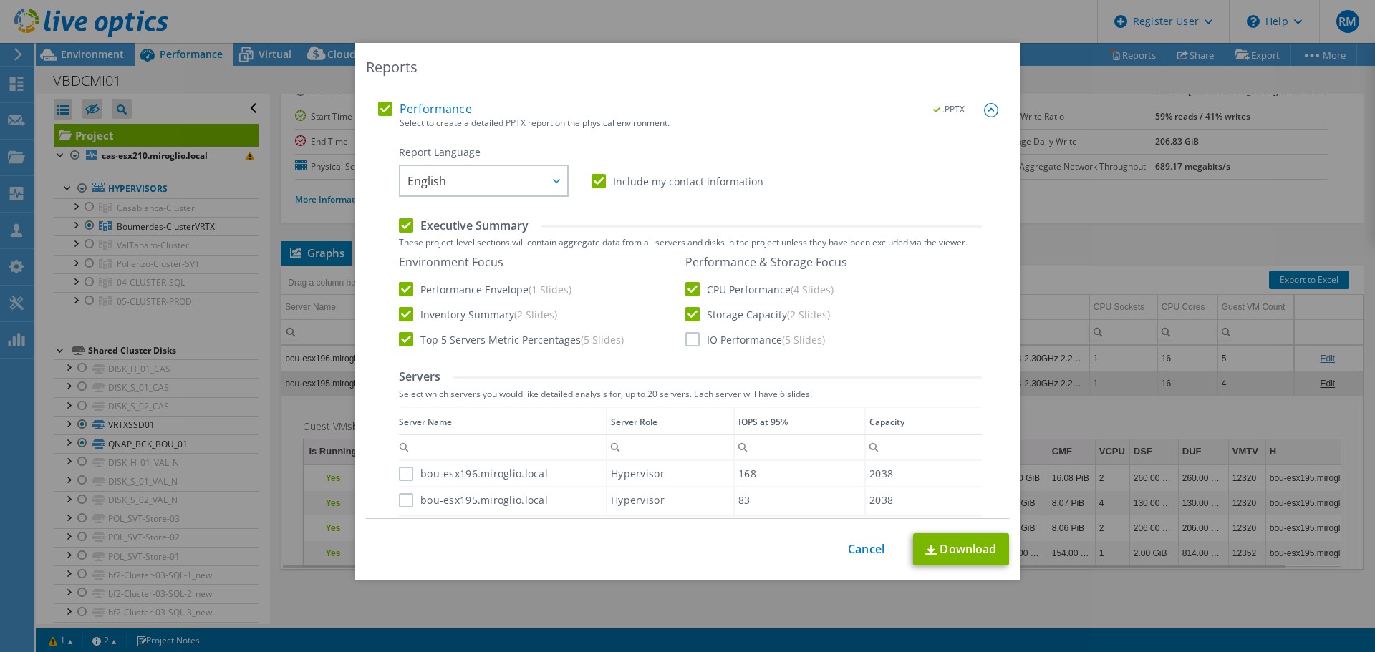
click at [0, 0] on input "IO Performance (5 Slides)" at bounding box center [0, 0] width 0 height 0
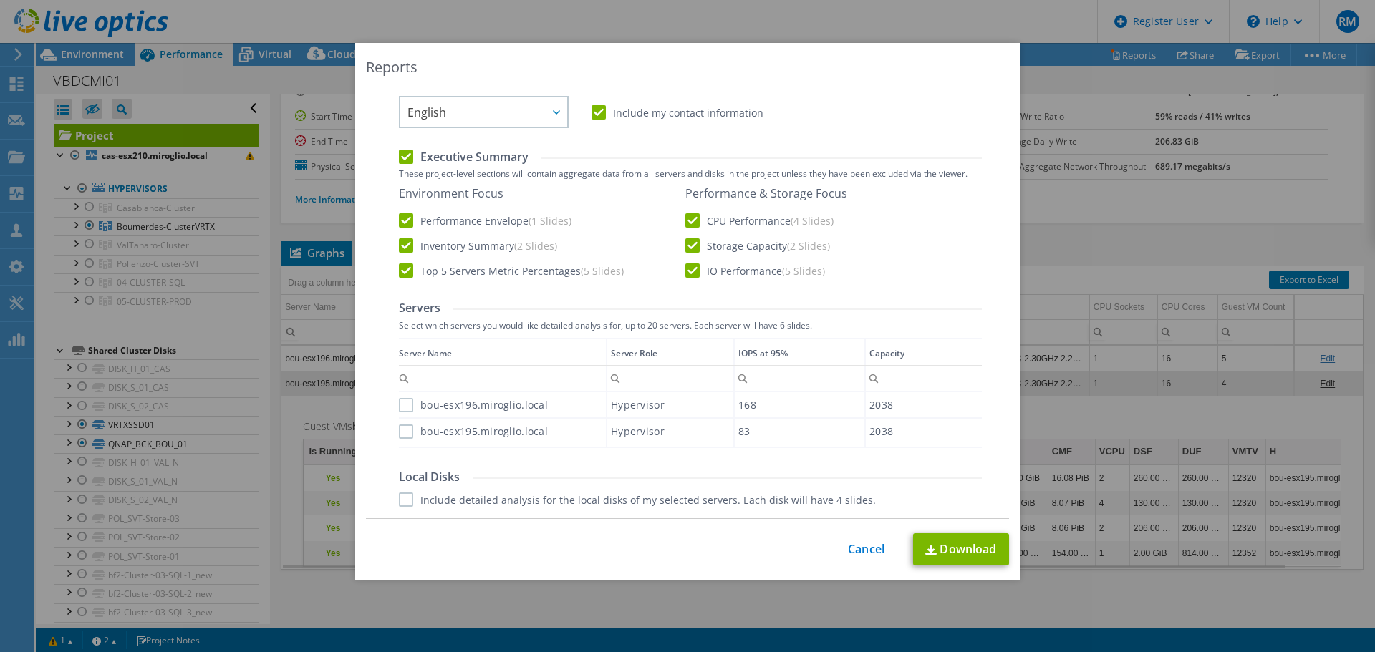
scroll to position [358, 0]
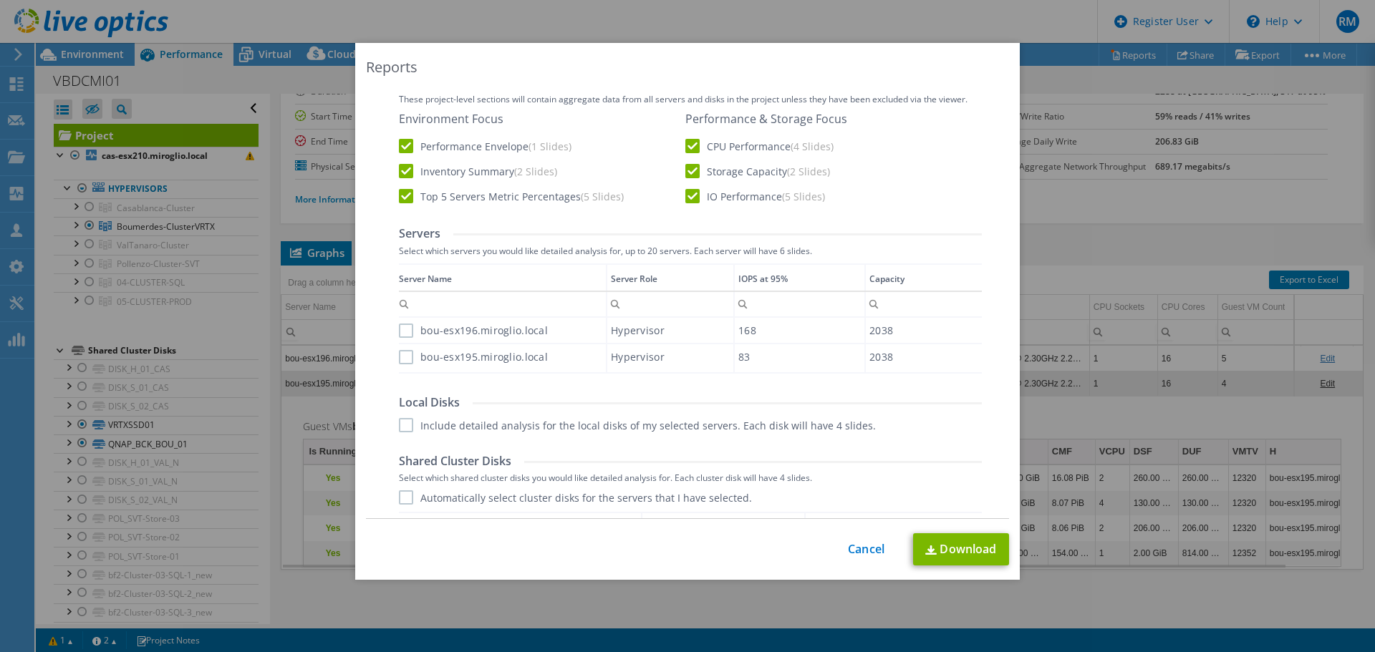
click at [402, 332] on label "bou-esx196.miroglio.local" at bounding box center [473, 331] width 149 height 14
click at [0, 0] on input "bou-esx196.miroglio.local" at bounding box center [0, 0] width 0 height 0
click at [399, 360] on label "bou-esx195.miroglio.local" at bounding box center [473, 357] width 149 height 14
click at [0, 0] on input "bou-esx195.miroglio.local" at bounding box center [0, 0] width 0 height 0
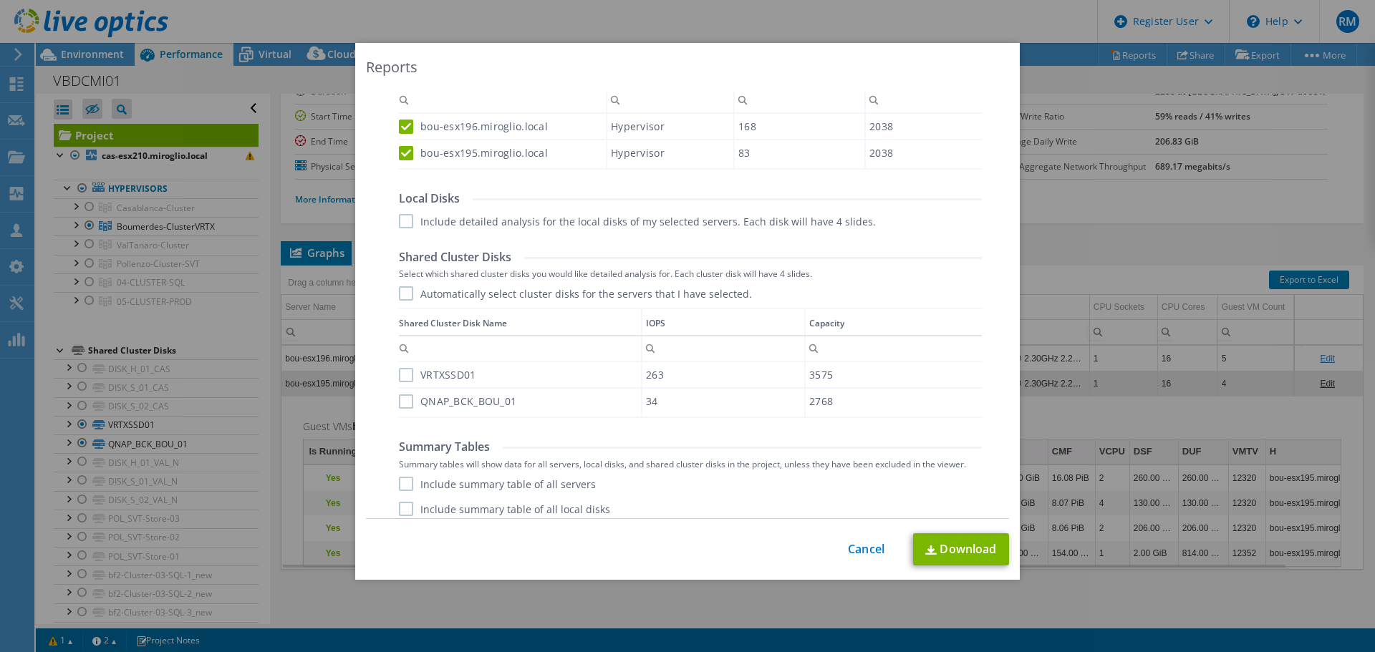
scroll to position [573, 0]
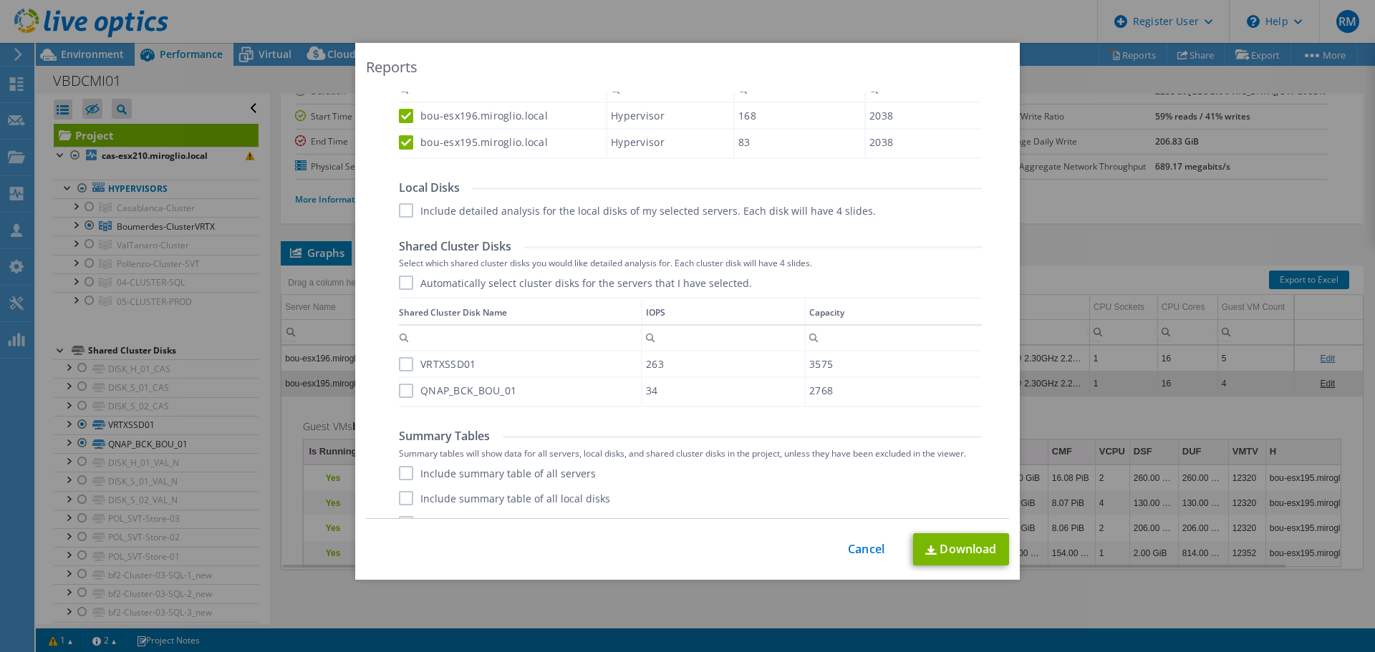
click at [400, 279] on label "Automatically select cluster disks for the servers that I have selected." at bounding box center [575, 283] width 353 height 14
click at [0, 0] on input "Automatically select cluster disks for the servers that I have selected." at bounding box center [0, 0] width 0 height 0
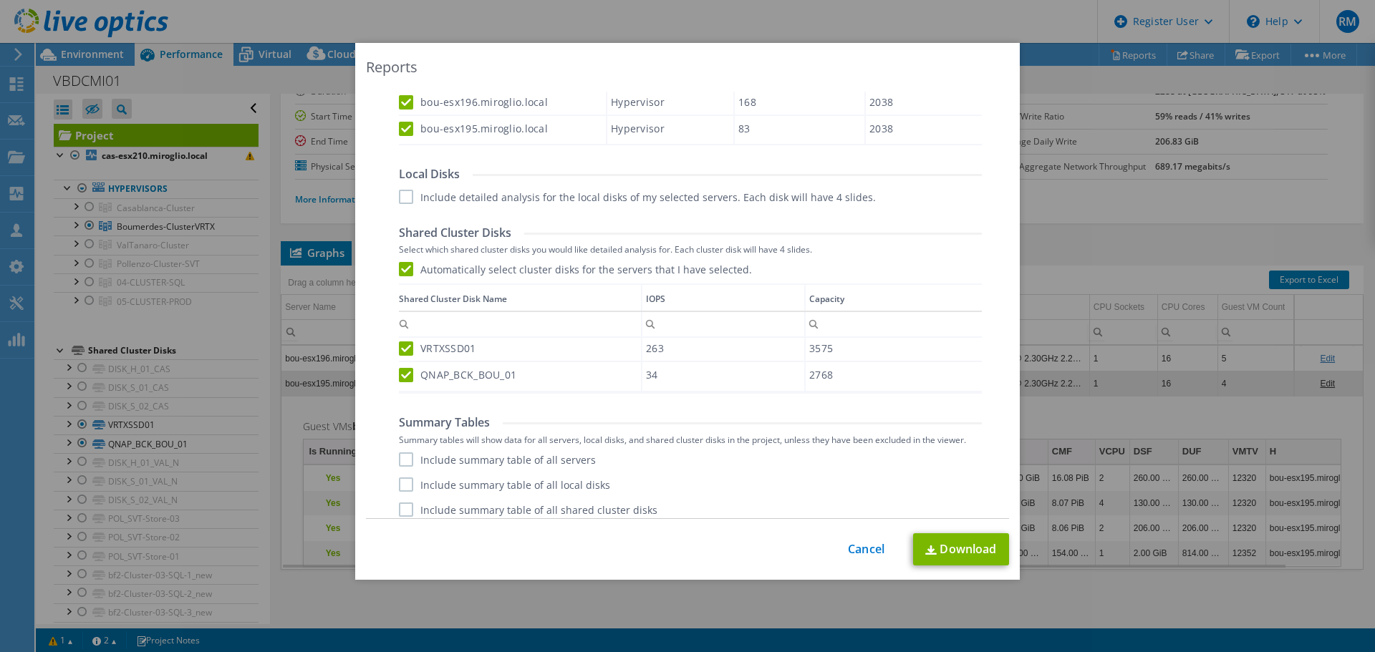
scroll to position [596, 0]
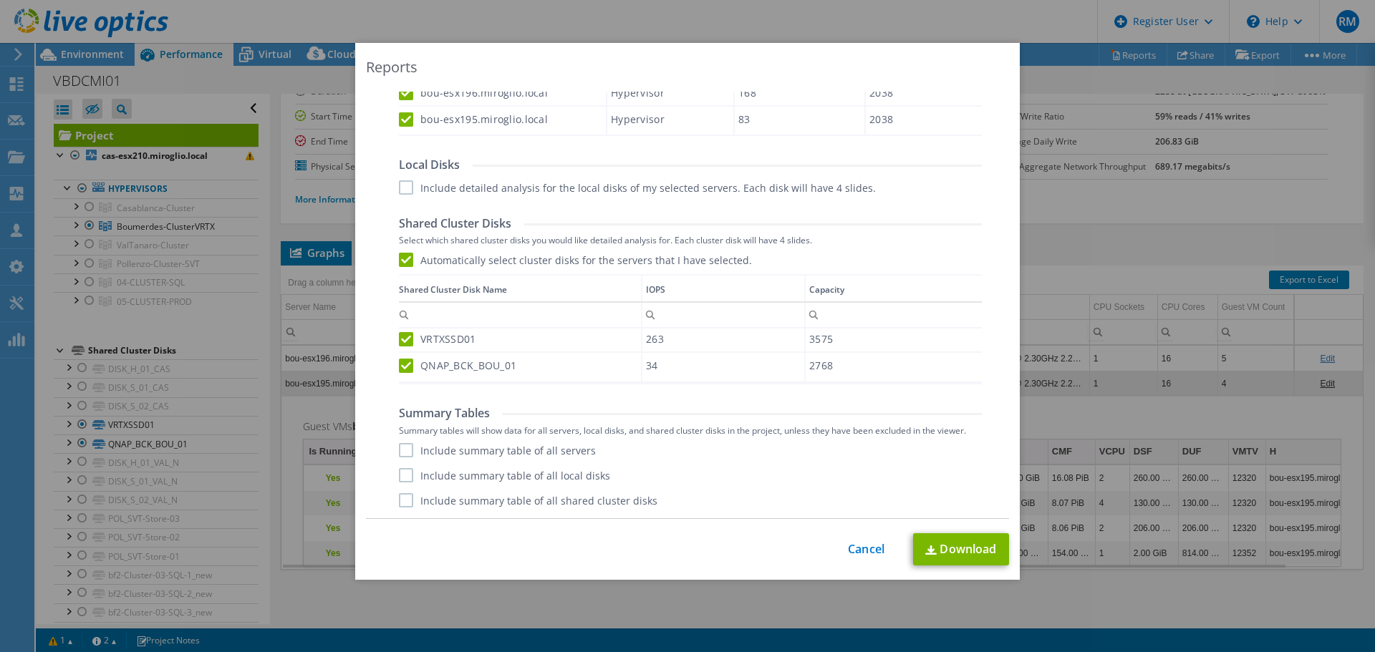
click at [402, 451] on label "Include summary table of all servers" at bounding box center [497, 450] width 197 height 14
click at [0, 0] on input "Include summary table of all servers" at bounding box center [0, 0] width 0 height 0
click at [400, 501] on label "Include summary table of all shared cluster disks" at bounding box center [528, 500] width 259 height 14
click at [0, 0] on input "Include summary table of all shared cluster disks" at bounding box center [0, 0] width 0 height 0
click at [955, 546] on link "Download" at bounding box center [961, 550] width 96 height 32
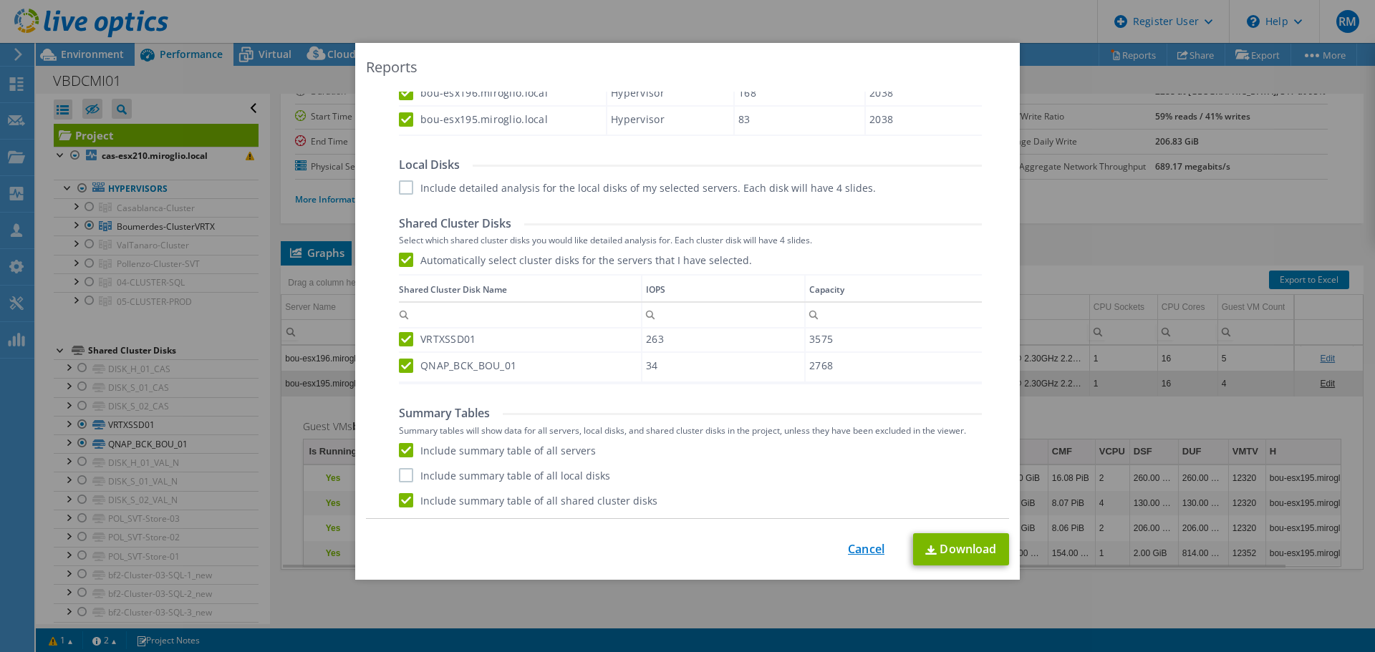
click at [859, 546] on link "Cancel" at bounding box center [866, 550] width 37 height 14
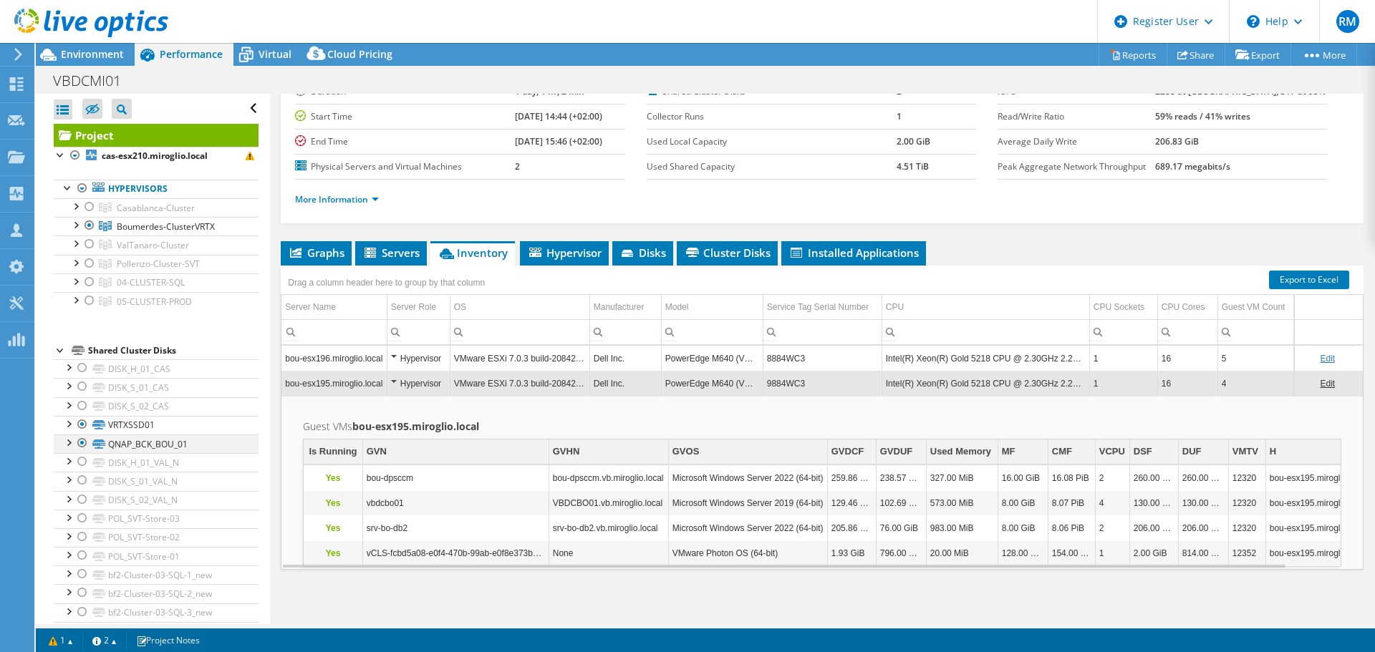
click at [79, 444] on div at bounding box center [82, 443] width 14 height 17
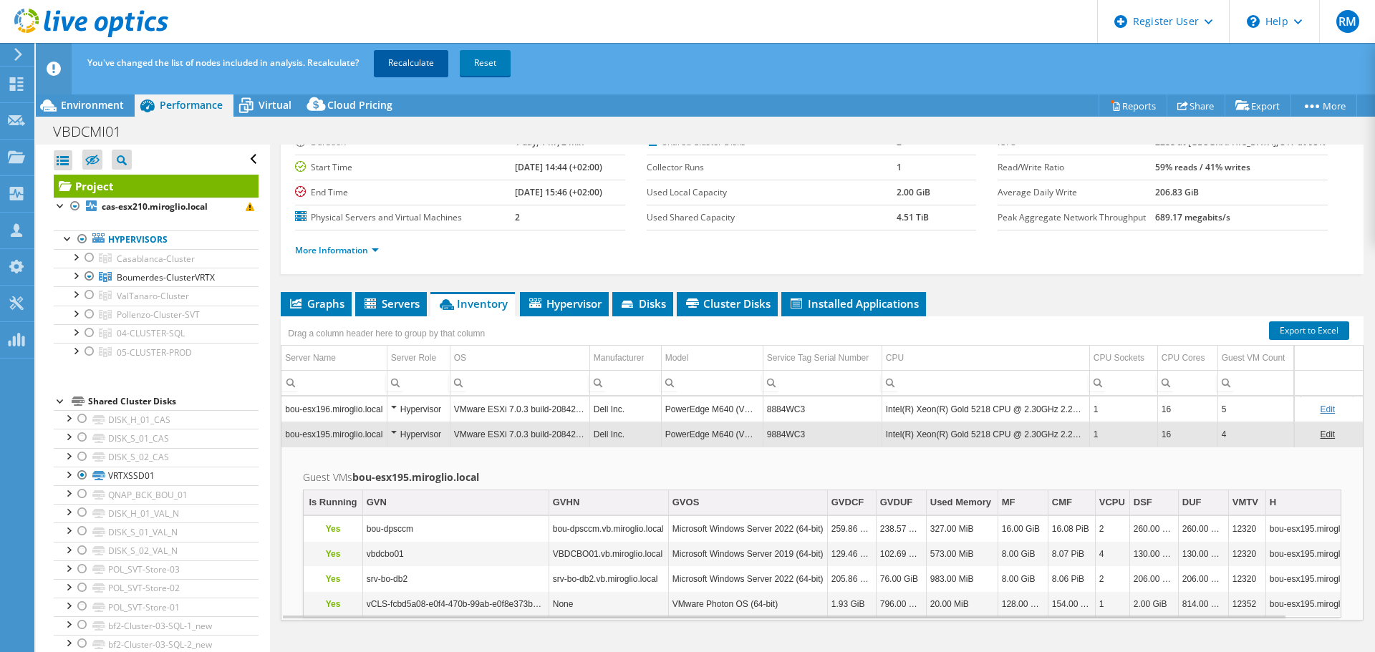
click at [420, 66] on link "Recalculate" at bounding box center [411, 63] width 74 height 26
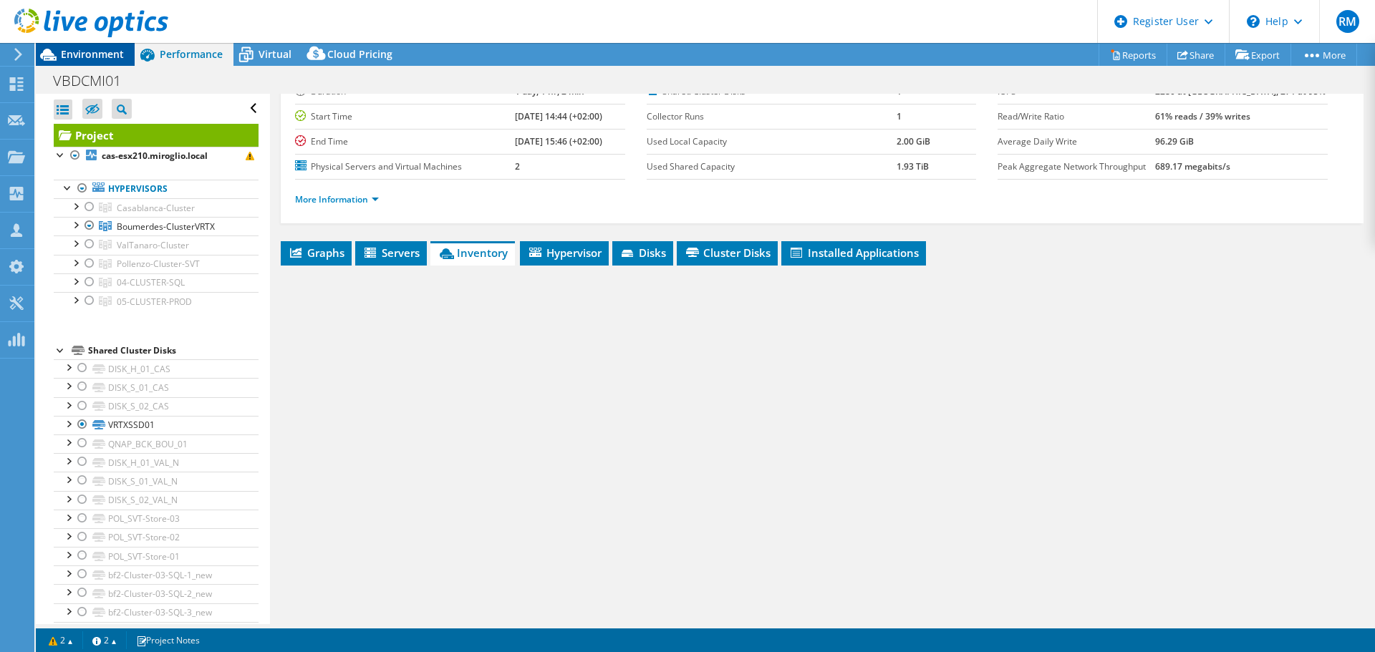
click at [100, 57] on span "Environment" at bounding box center [92, 54] width 63 height 14
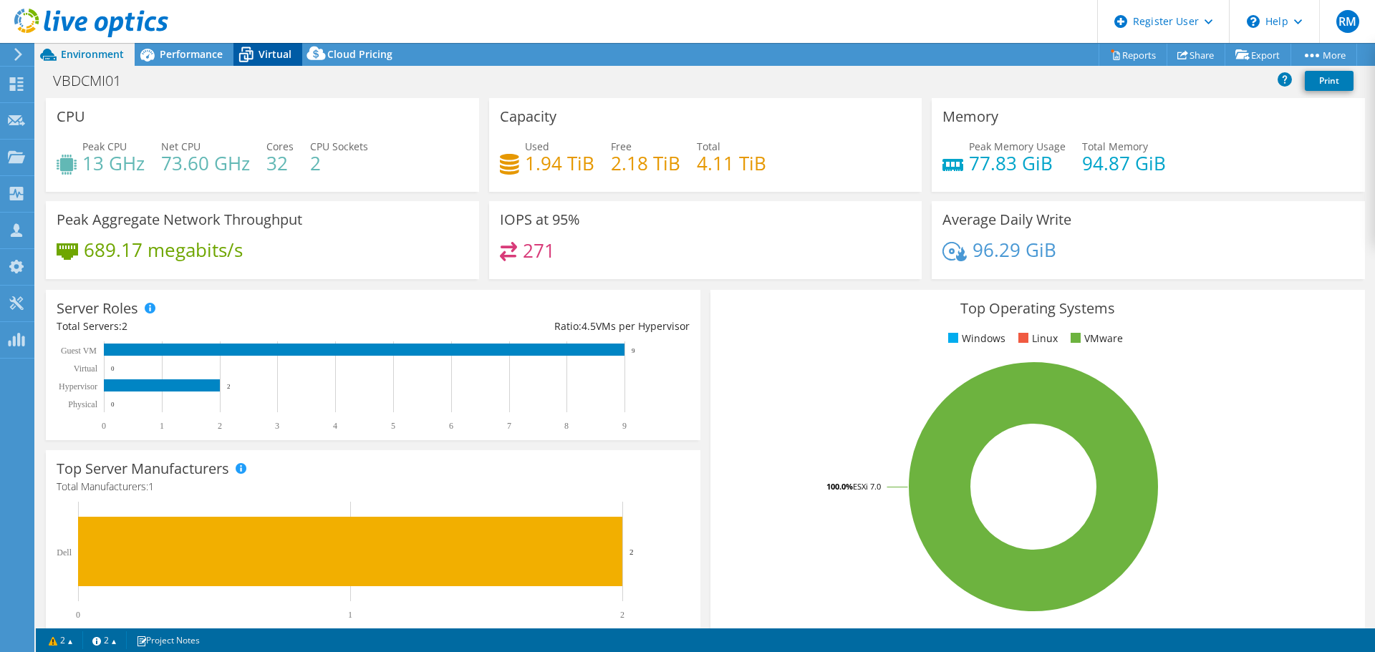
click at [262, 53] on span "Virtual" at bounding box center [275, 54] width 33 height 14
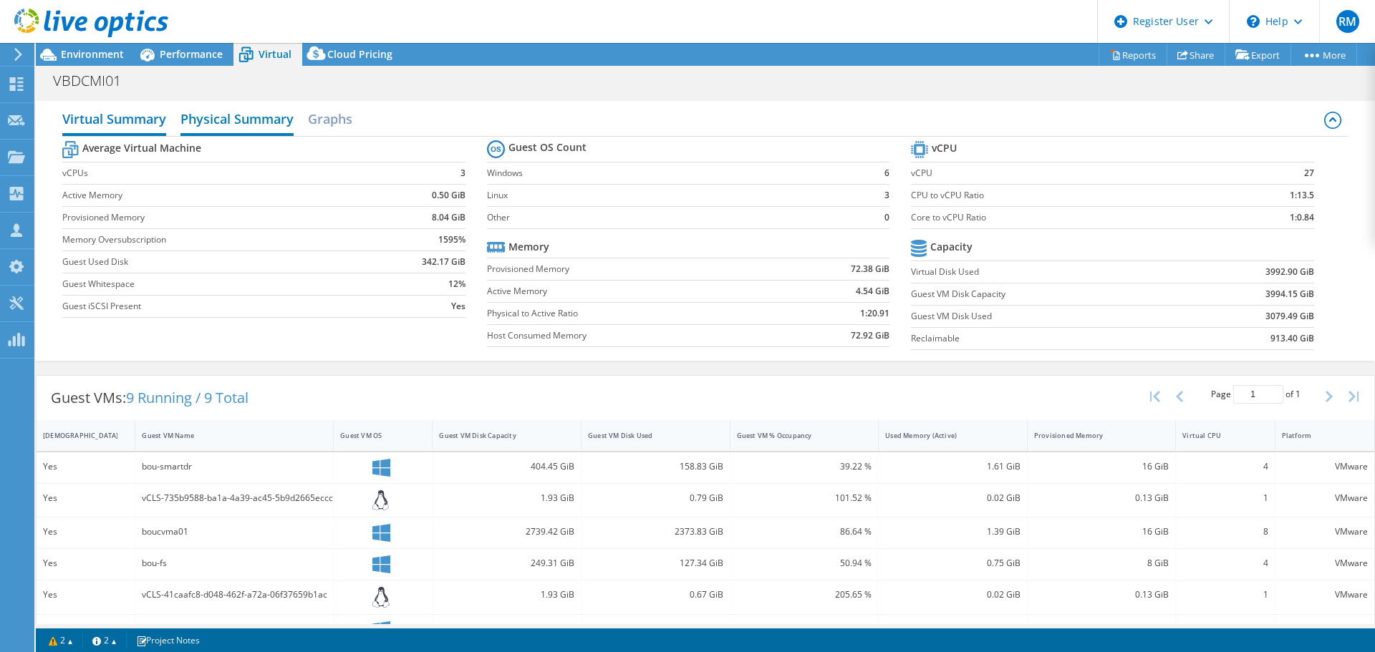
click at [223, 120] on h2 "Physical Summary" at bounding box center [236, 121] width 113 height 32
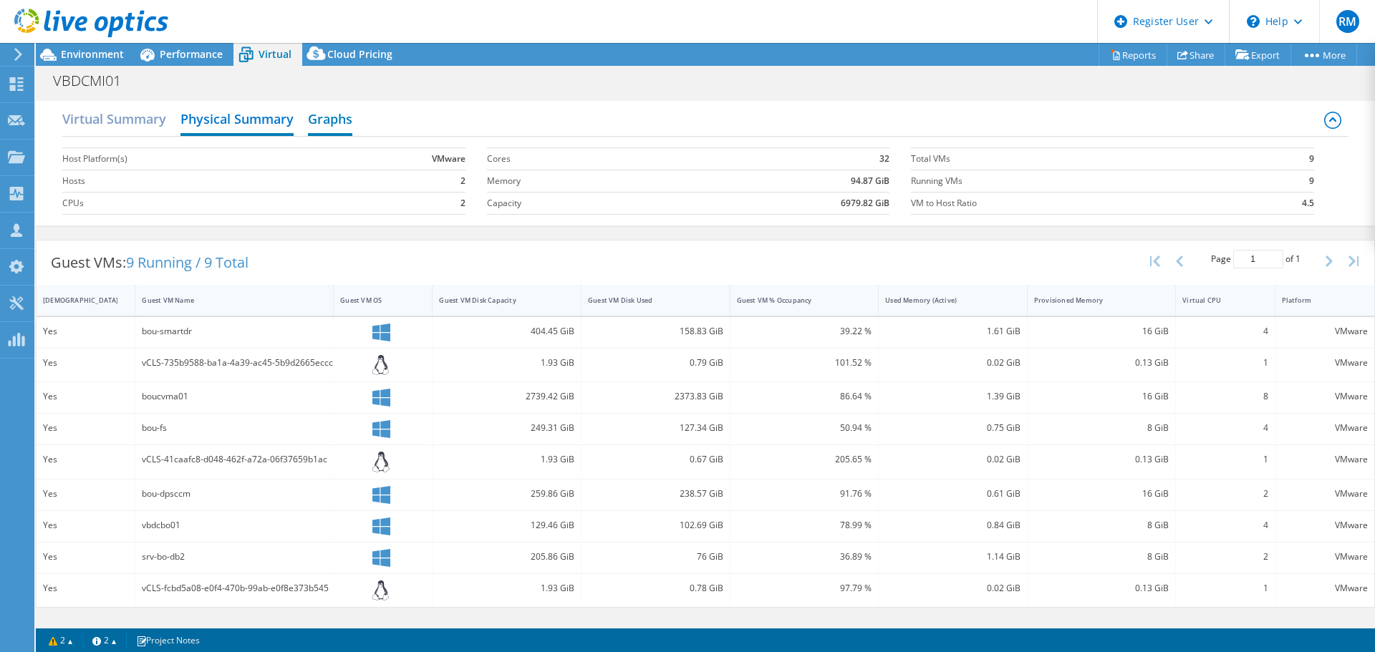
click at [339, 121] on h2 "Graphs" at bounding box center [330, 121] width 44 height 32
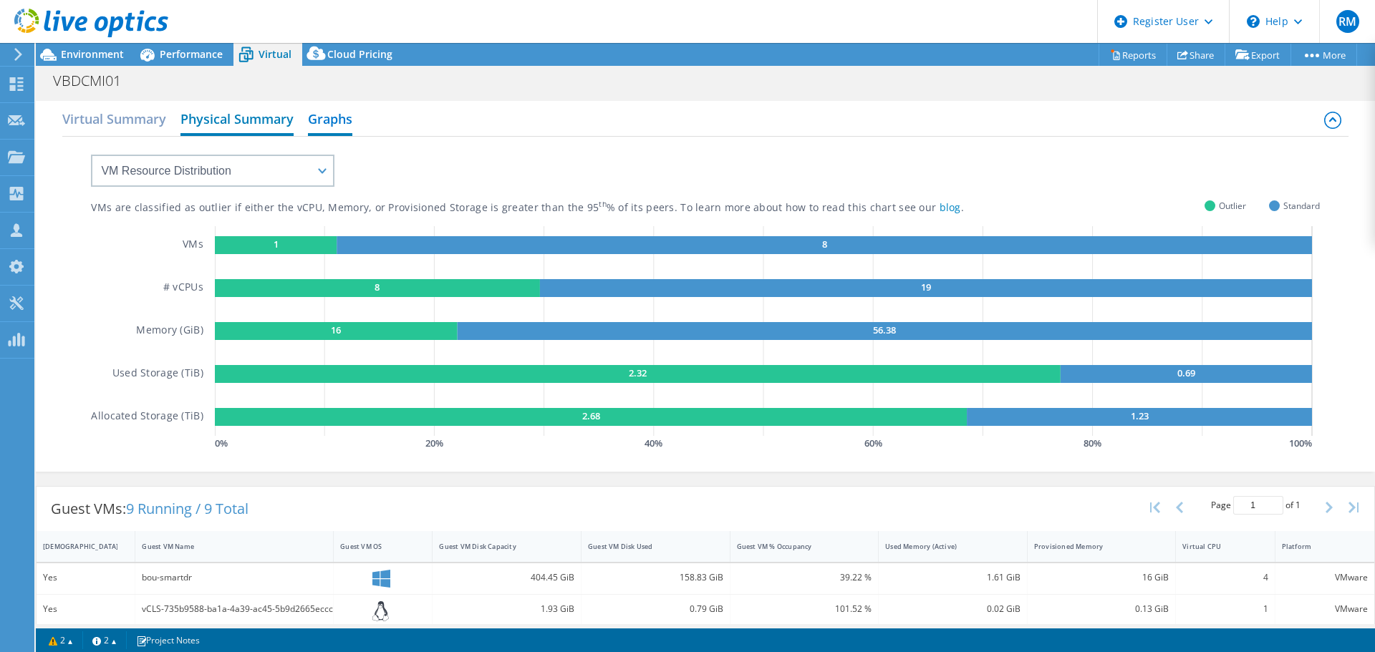
click at [271, 117] on h2 "Physical Summary" at bounding box center [236, 121] width 113 height 32
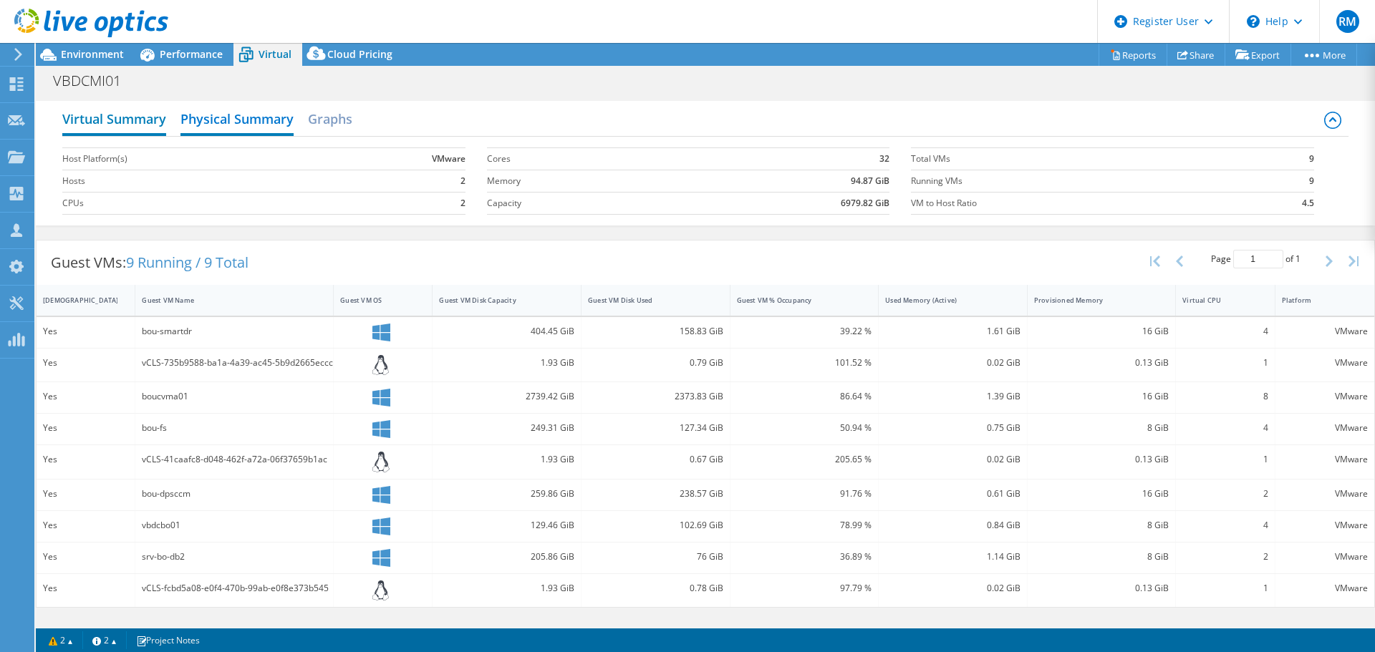
click at [135, 118] on h2 "Virtual Summary" at bounding box center [114, 121] width 104 height 32
